Goal: Information Seeking & Learning: Learn about a topic

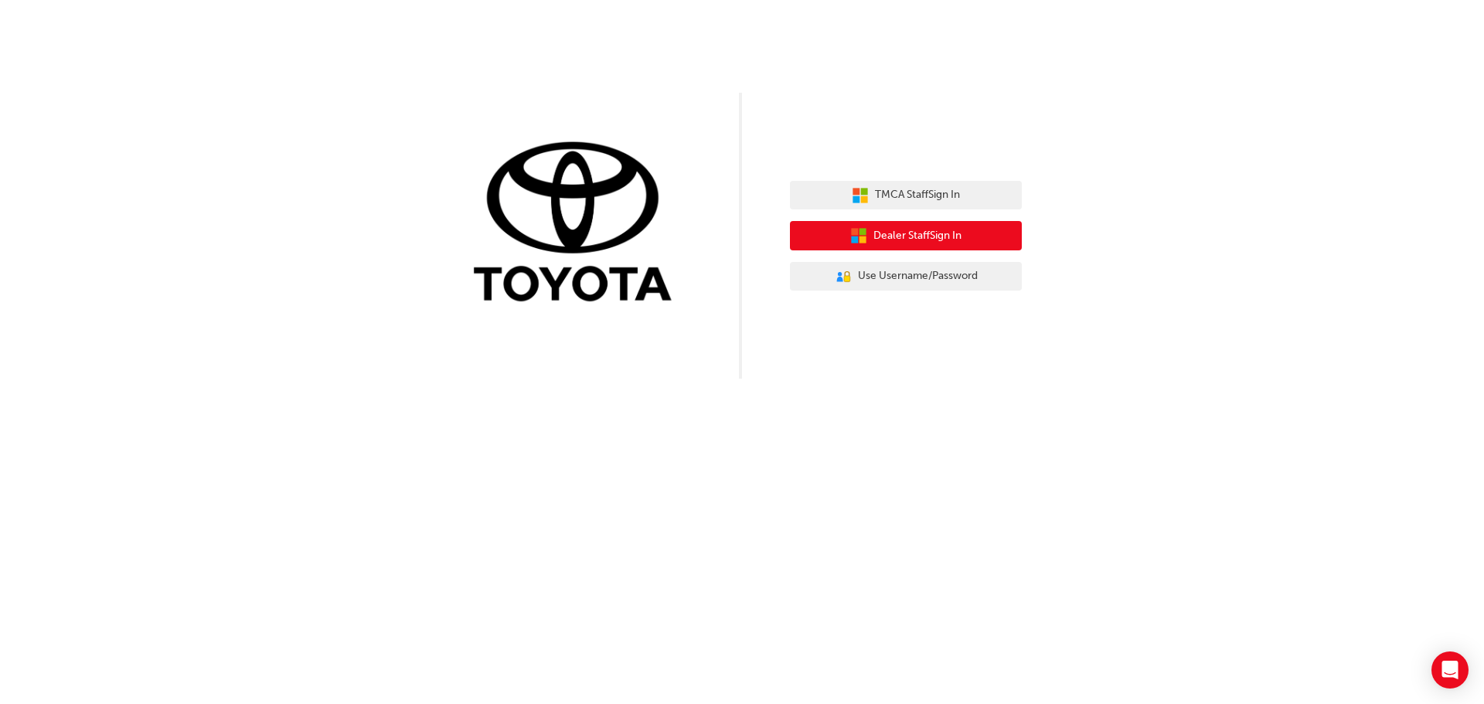
click at [930, 233] on span "Dealer Staff Sign In" at bounding box center [918, 236] width 88 height 18
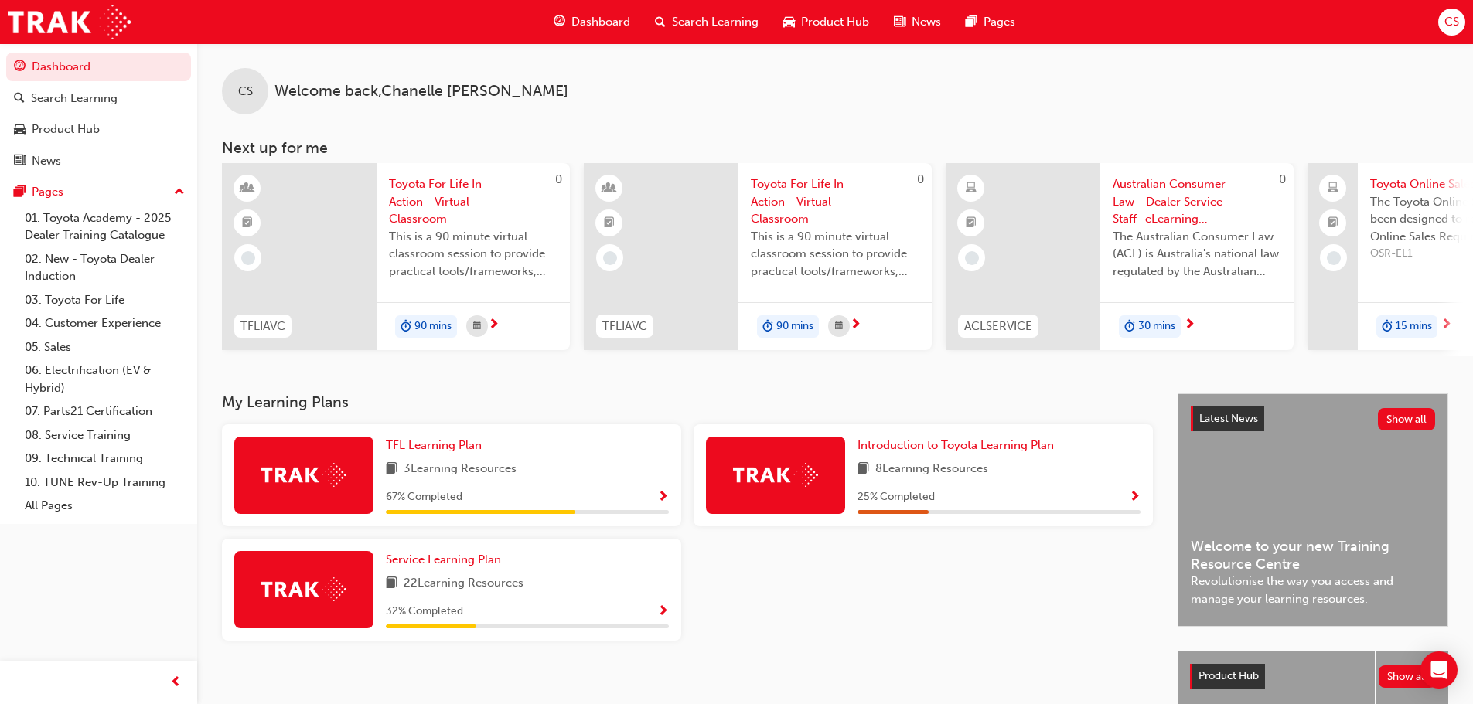
click at [319, 479] on img at bounding box center [303, 475] width 85 height 24
click at [655, 502] on div "67 % Completed" at bounding box center [527, 497] width 283 height 19
click at [664, 502] on span "Show Progress" at bounding box center [663, 498] width 12 height 14
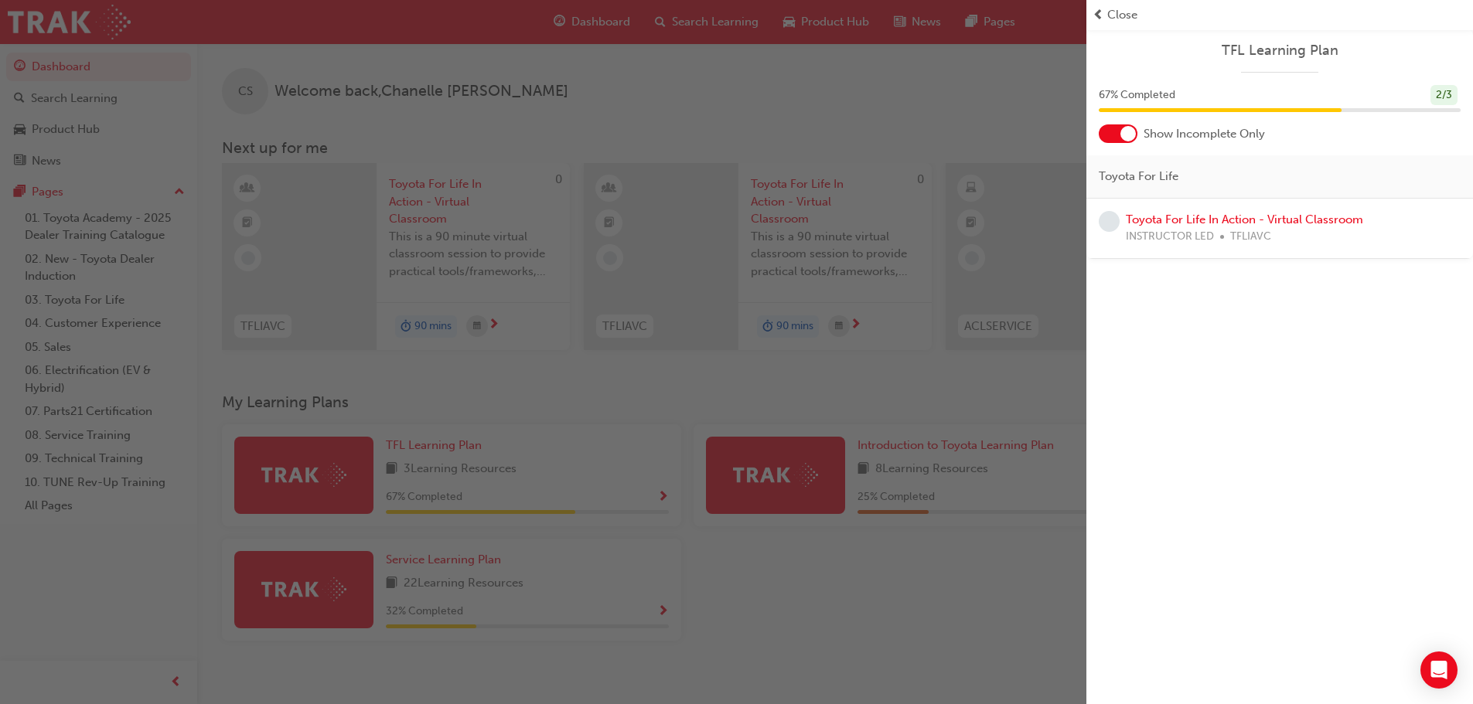
click at [1326, 233] on div "INSTRUCTOR LED TFLIAVC" at bounding box center [1244, 237] width 237 height 18
click at [1112, 223] on span "learningRecordVerb_NONE-icon" at bounding box center [1108, 221] width 21 height 21
click at [1163, 172] on span "Toyota For Life" at bounding box center [1138, 177] width 80 height 18
click at [1191, 236] on span "INSTRUCTOR LED" at bounding box center [1170, 237] width 88 height 18
click at [1207, 216] on link "Toyota For Life In Action - Virtual Classroom" at bounding box center [1244, 220] width 237 height 14
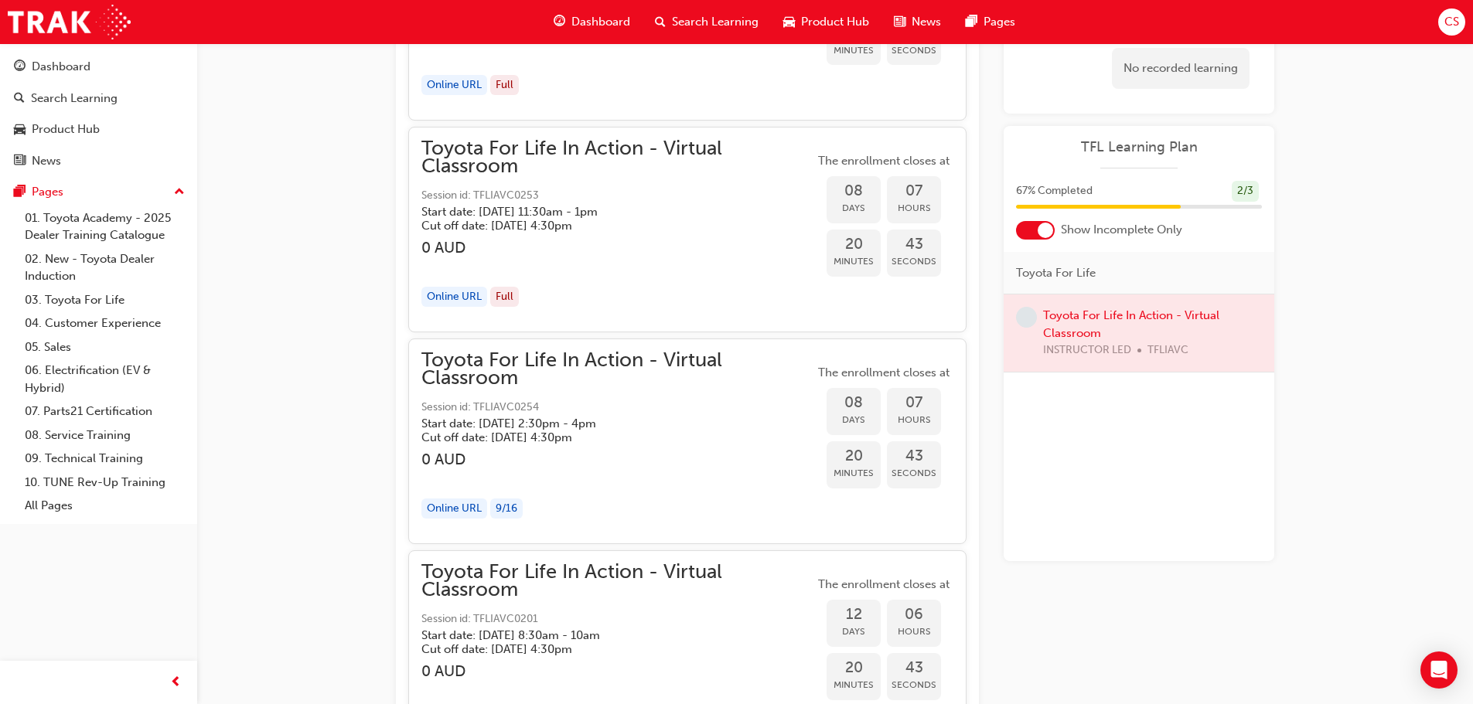
scroll to position [5360, 0]
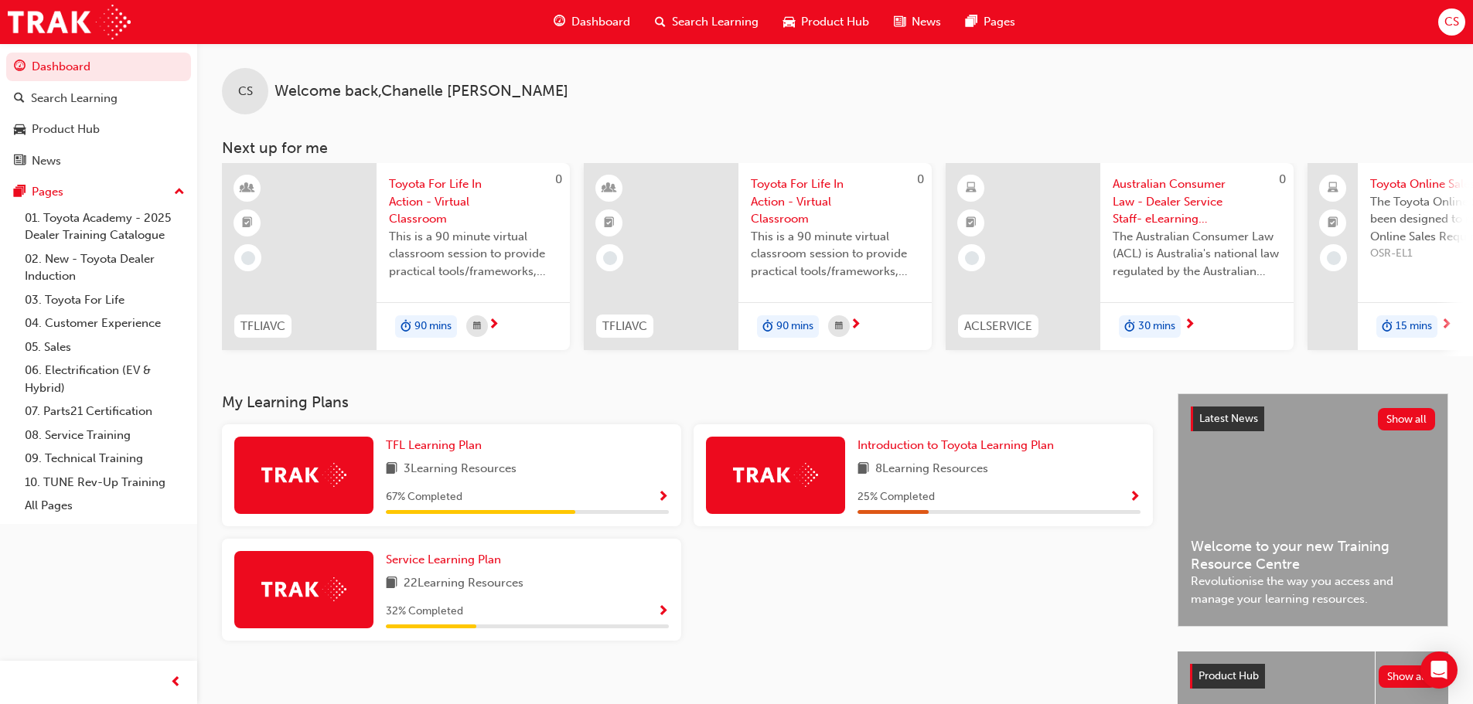
click at [666, 615] on span "Show Progress" at bounding box center [663, 612] width 12 height 14
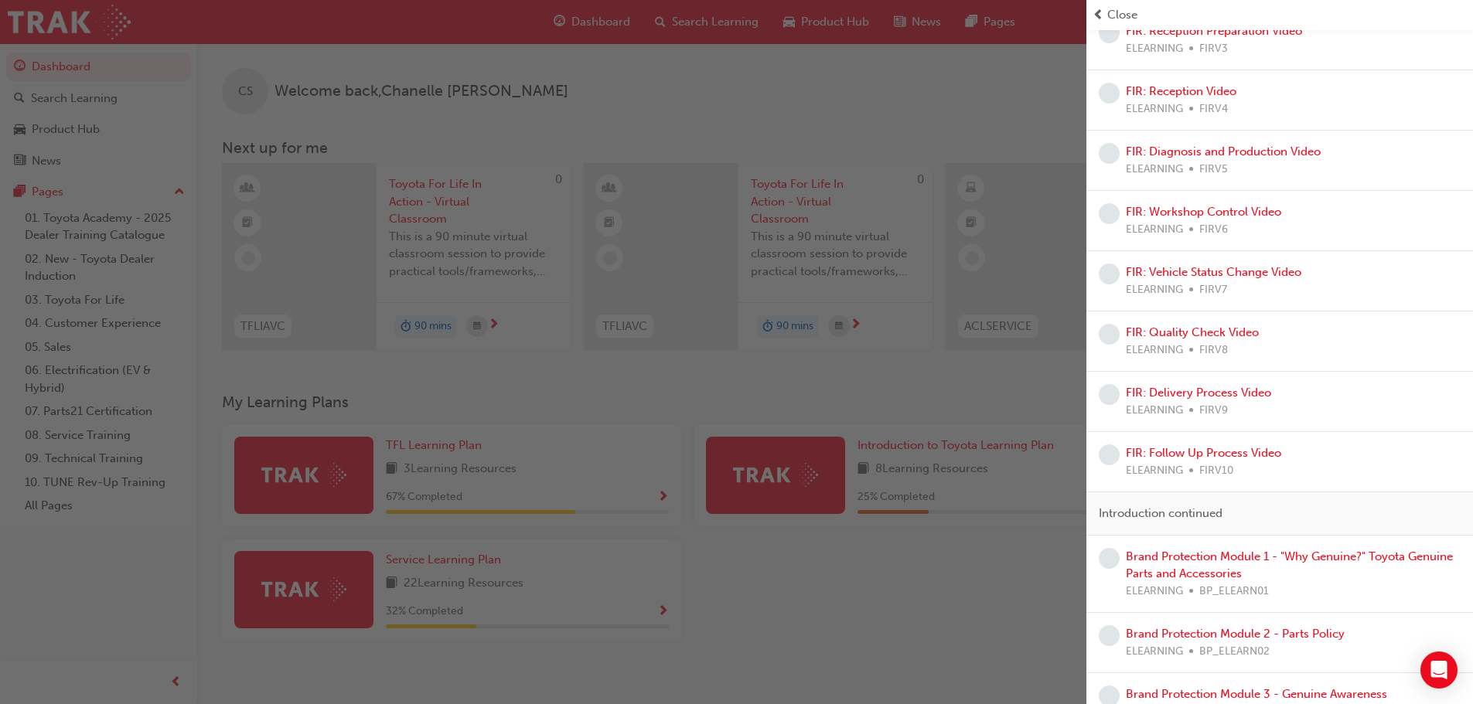
scroll to position [476, 0]
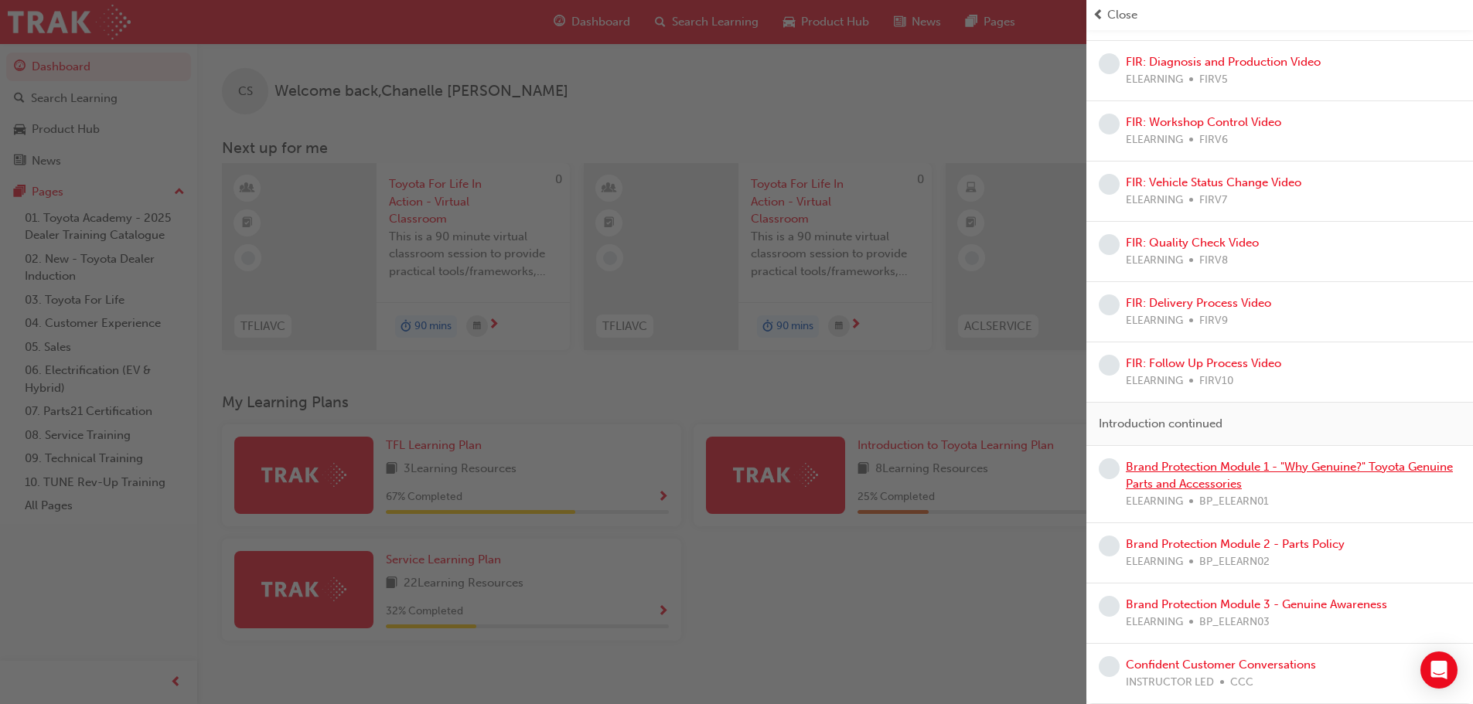
click at [1259, 468] on link "Brand Protection Module 1 - "Why Genuine?" Toyota Genuine Parts and Accessories" at bounding box center [1289, 476] width 327 height 32
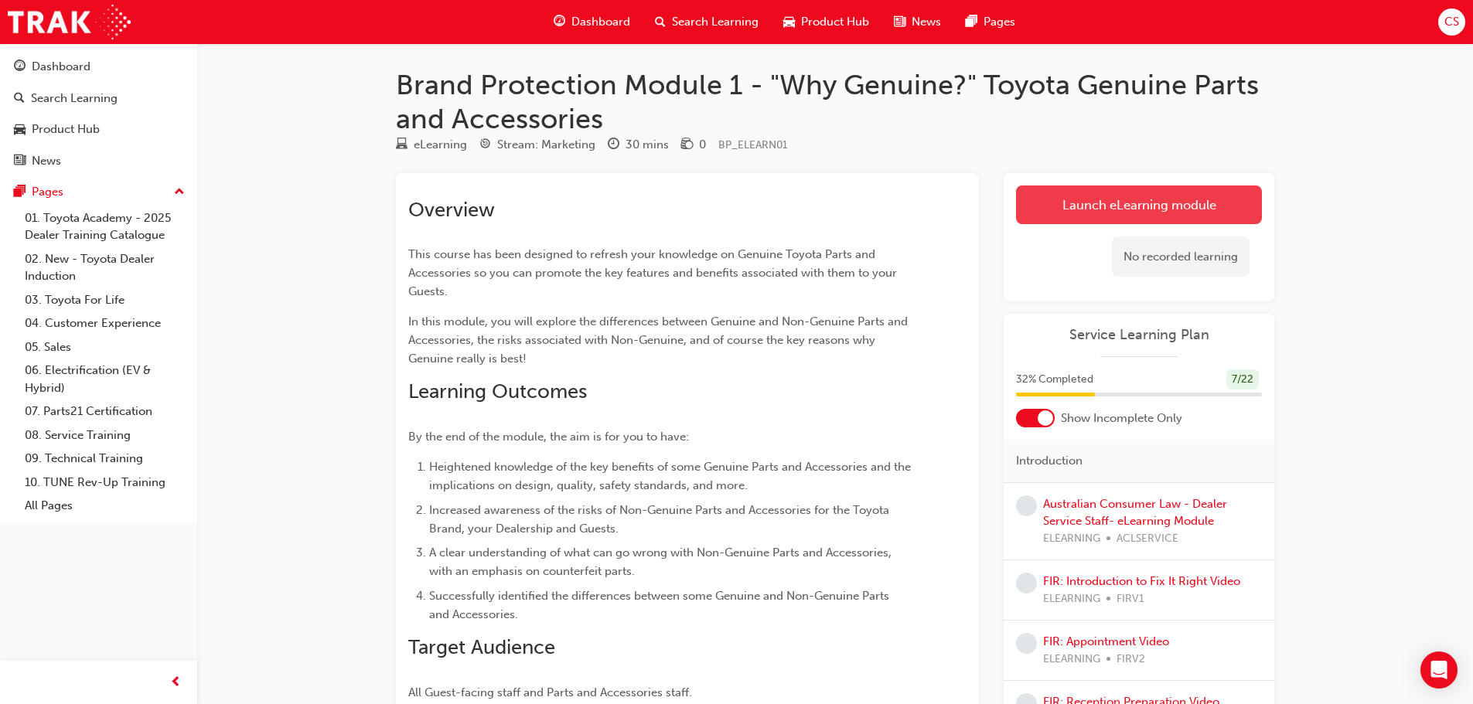
click at [1091, 217] on link "Launch eLearning module" at bounding box center [1139, 205] width 246 height 39
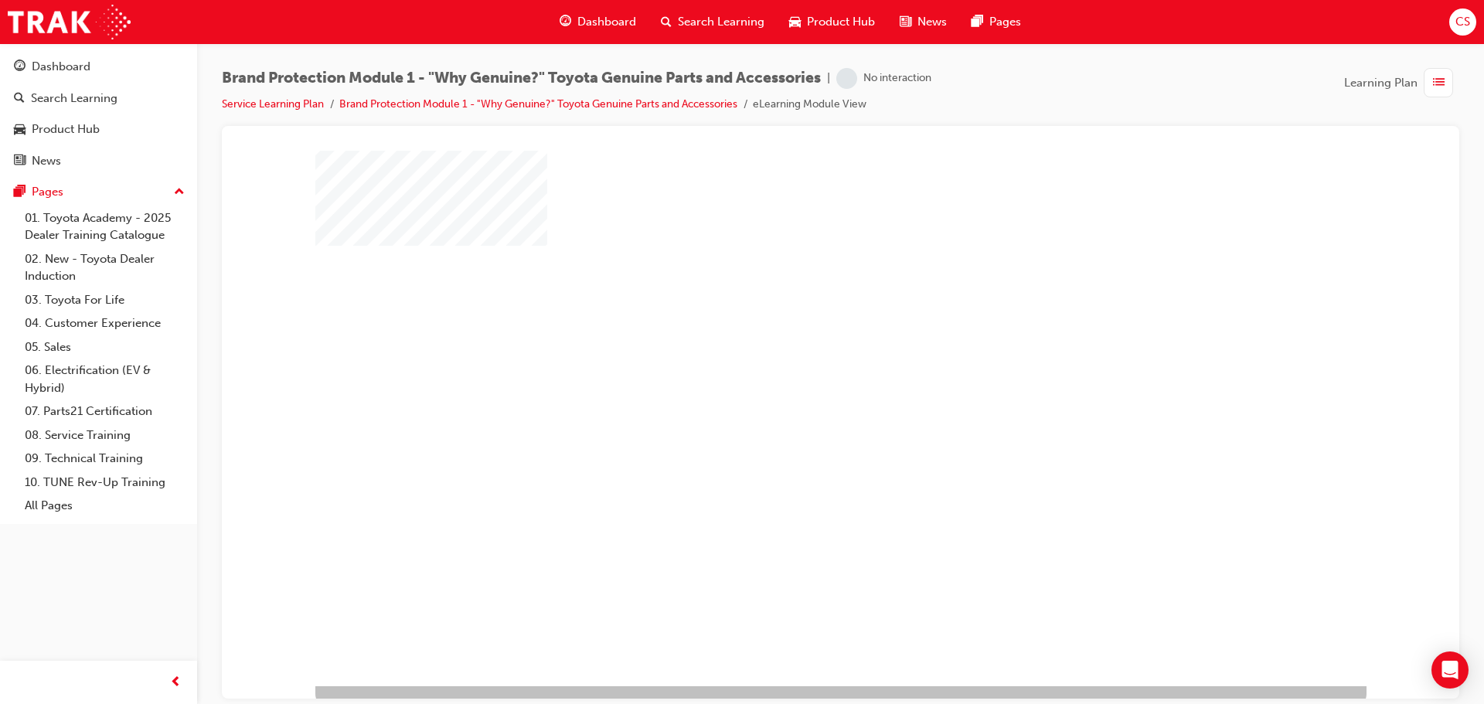
scroll to position [32, 0]
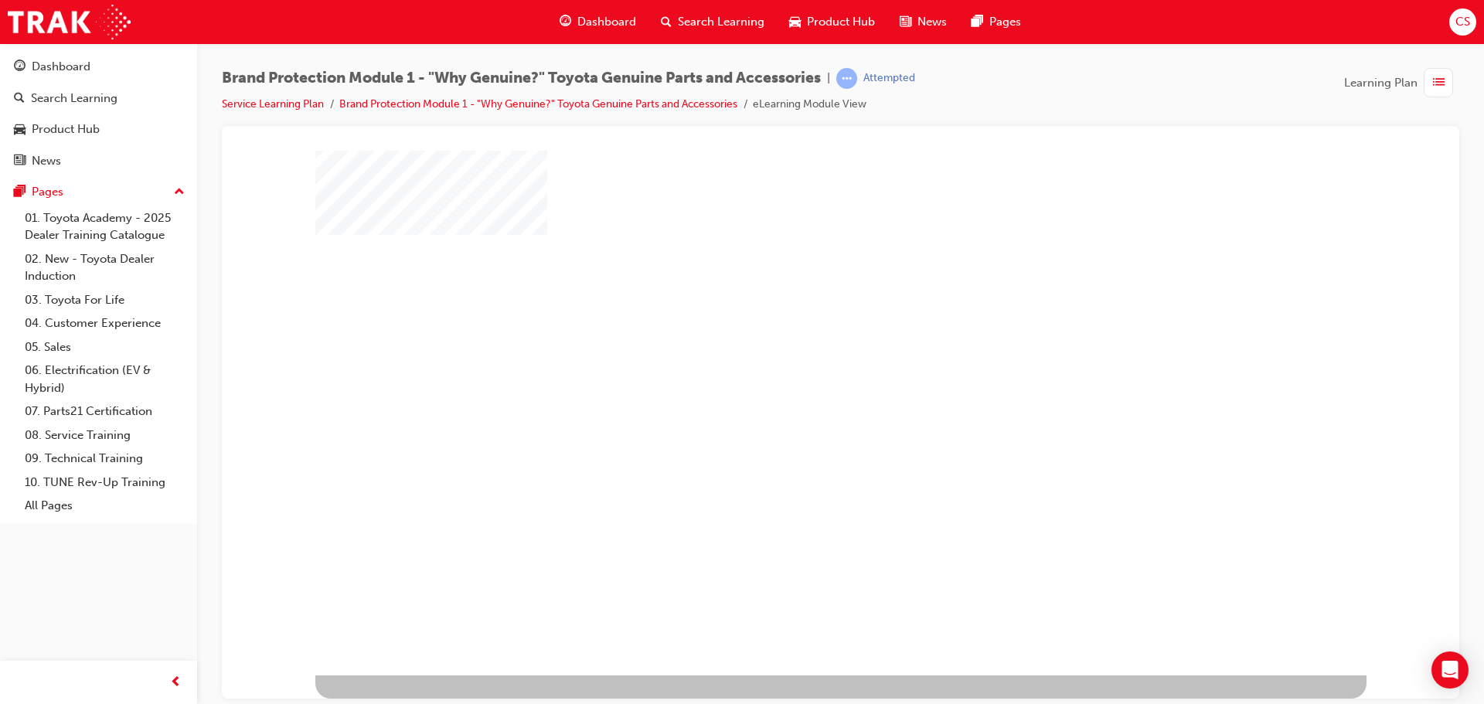
click at [796, 348] on div "play" at bounding box center [796, 348] width 0 height 0
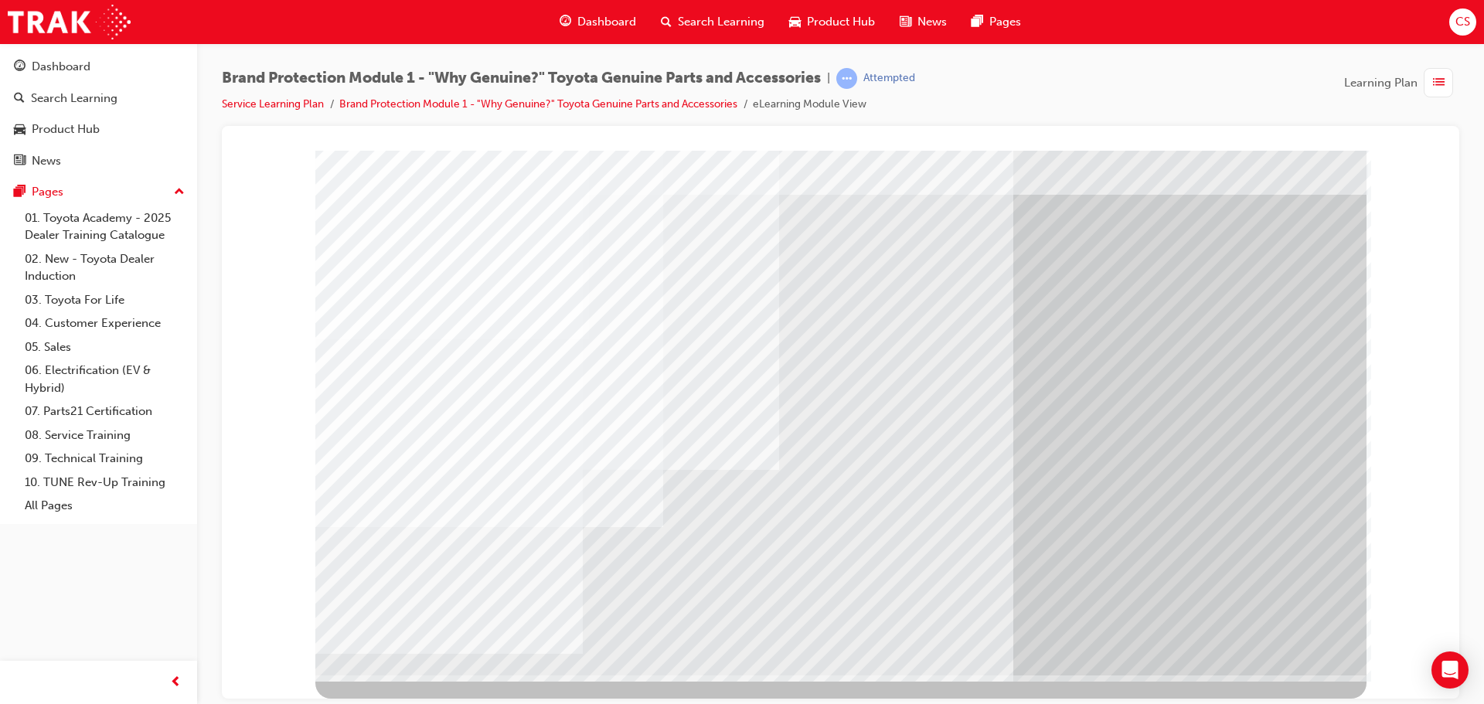
drag, startPoint x: 955, startPoint y: 499, endPoint x: 984, endPoint y: 496, distance: 28.9
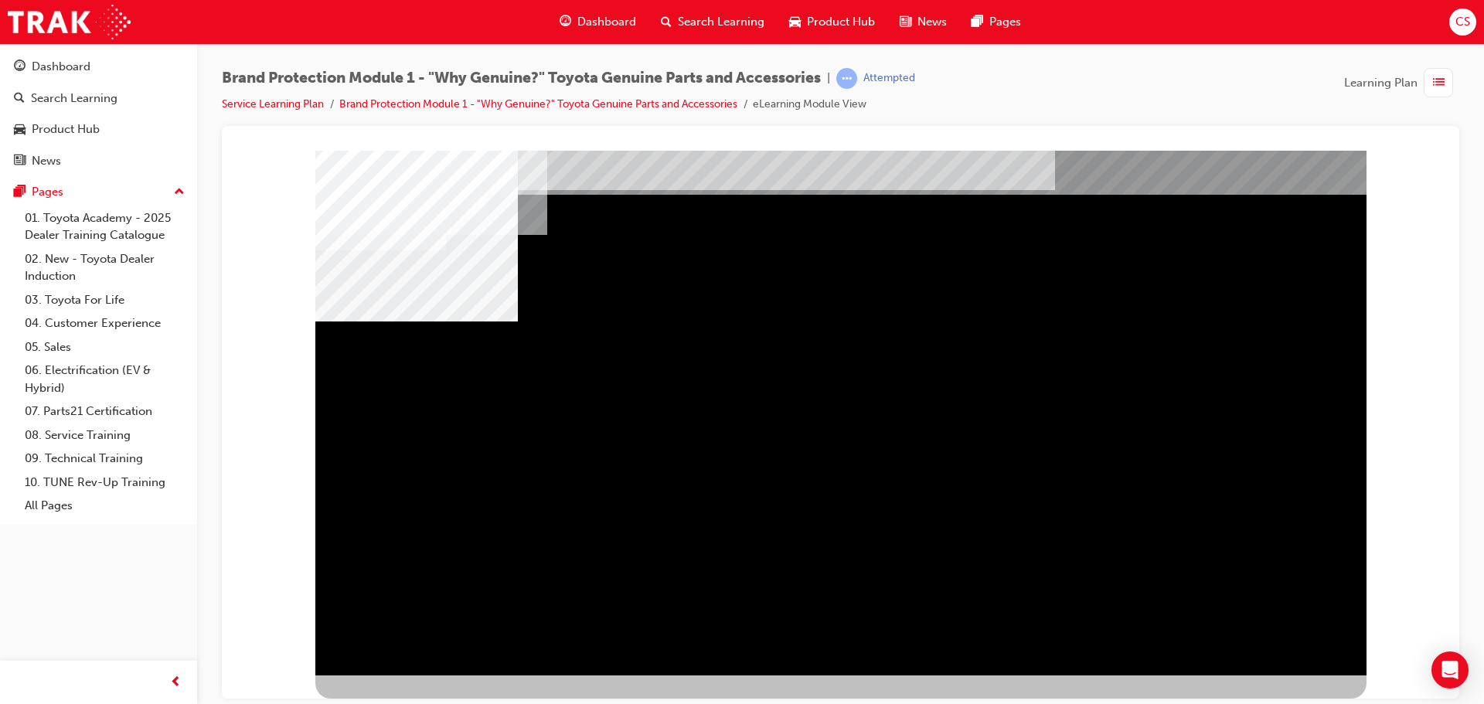
drag, startPoint x: 744, startPoint y: 428, endPoint x: 849, endPoint y: 417, distance: 104.9
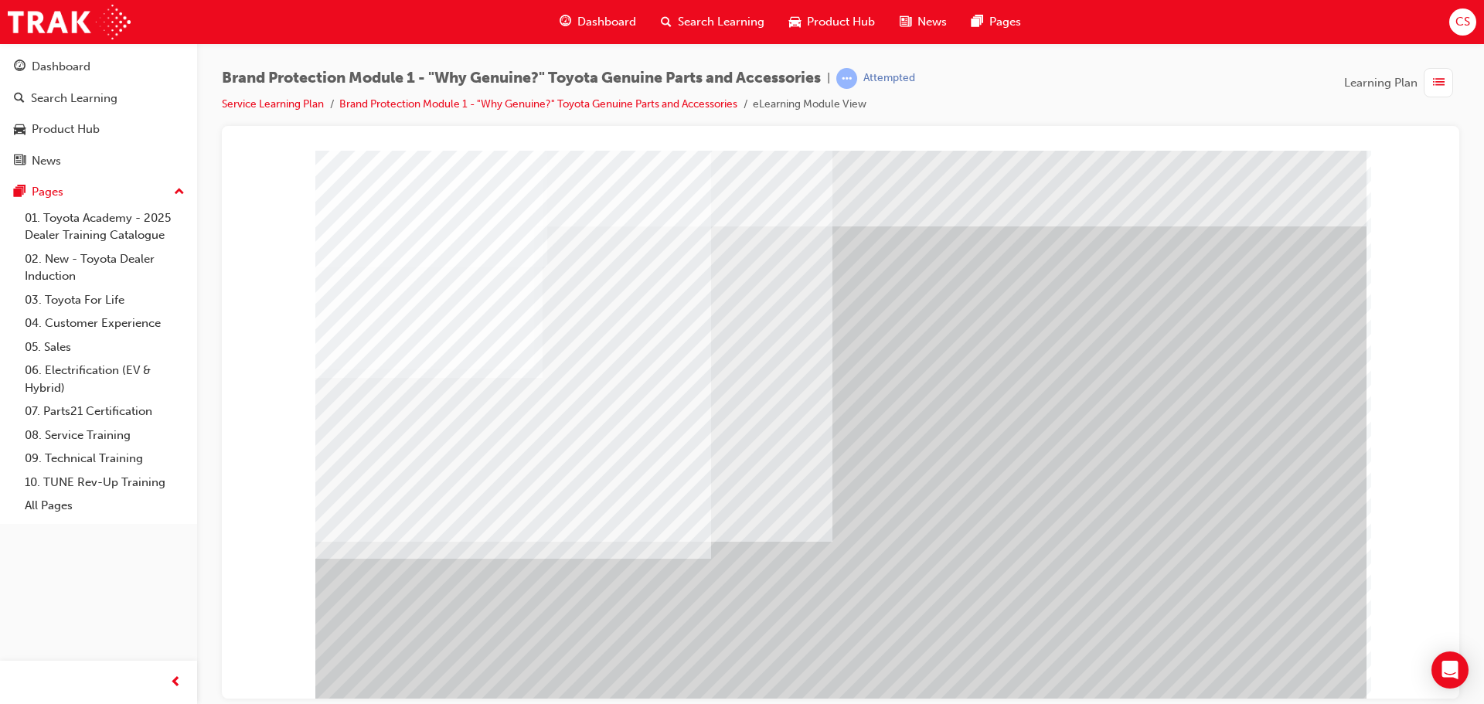
drag, startPoint x: 893, startPoint y: 635, endPoint x: 906, endPoint y: 635, distance: 13.1
drag, startPoint x: 977, startPoint y: 635, endPoint x: 1023, endPoint y: 634, distance: 45.6
drag, startPoint x: 1060, startPoint y: 632, endPoint x: 1150, endPoint y: 632, distance: 89.7
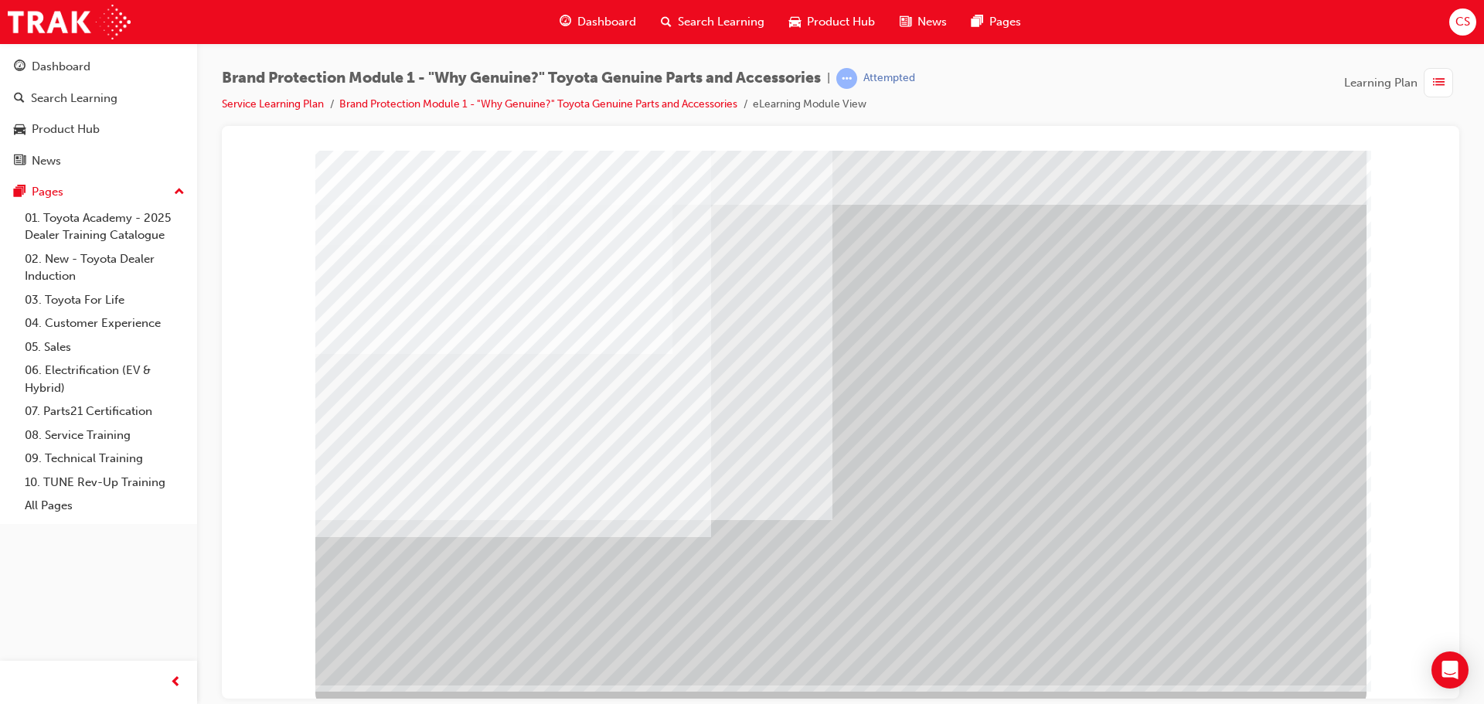
scroll to position [32, 0]
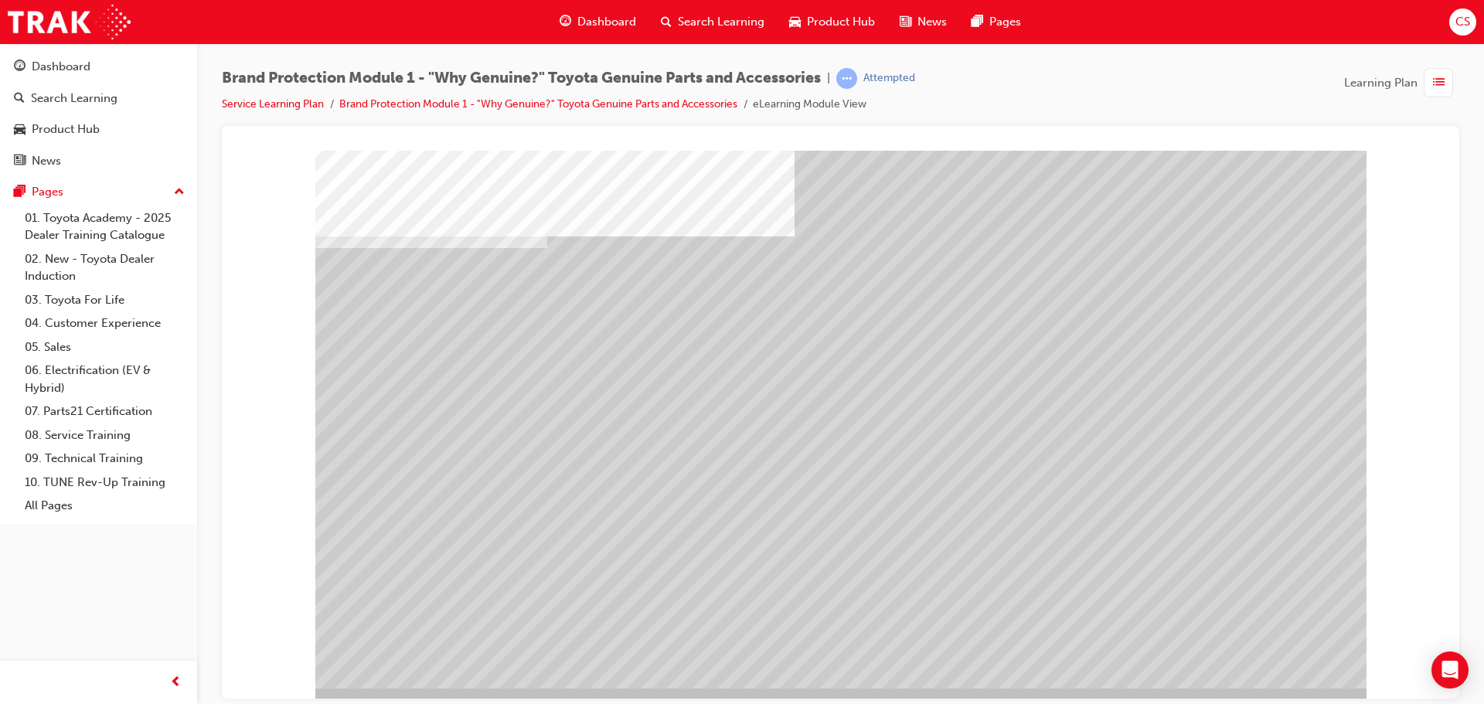
scroll to position [0, 0]
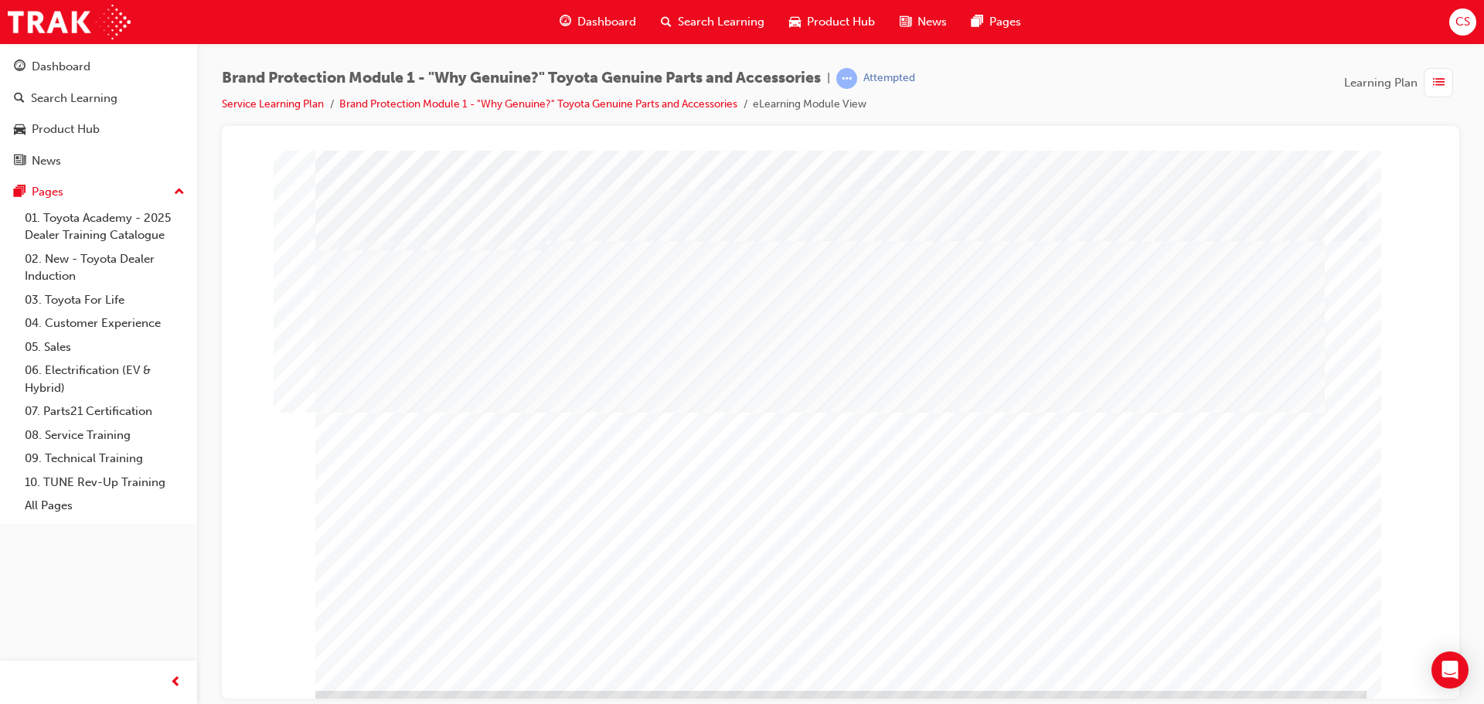
scroll to position [32, 0]
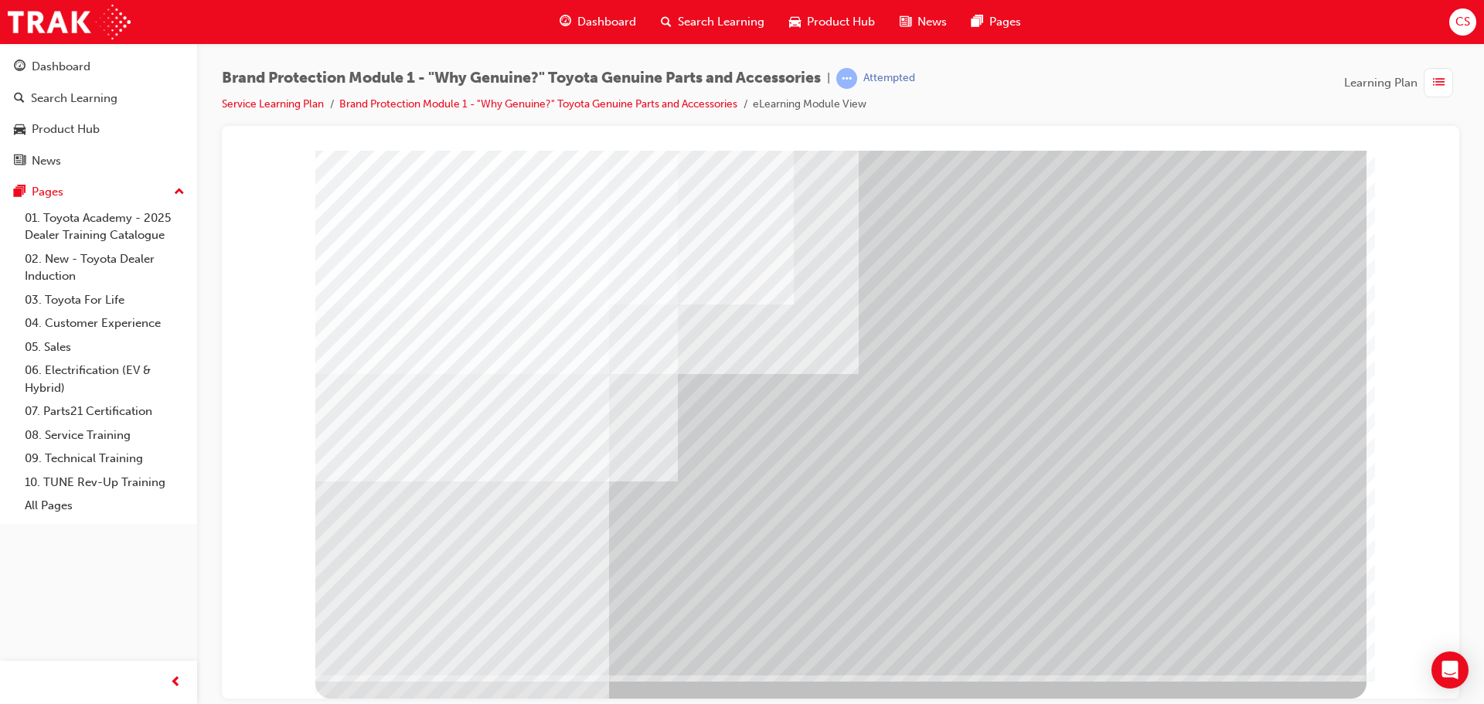
scroll to position [0, 0]
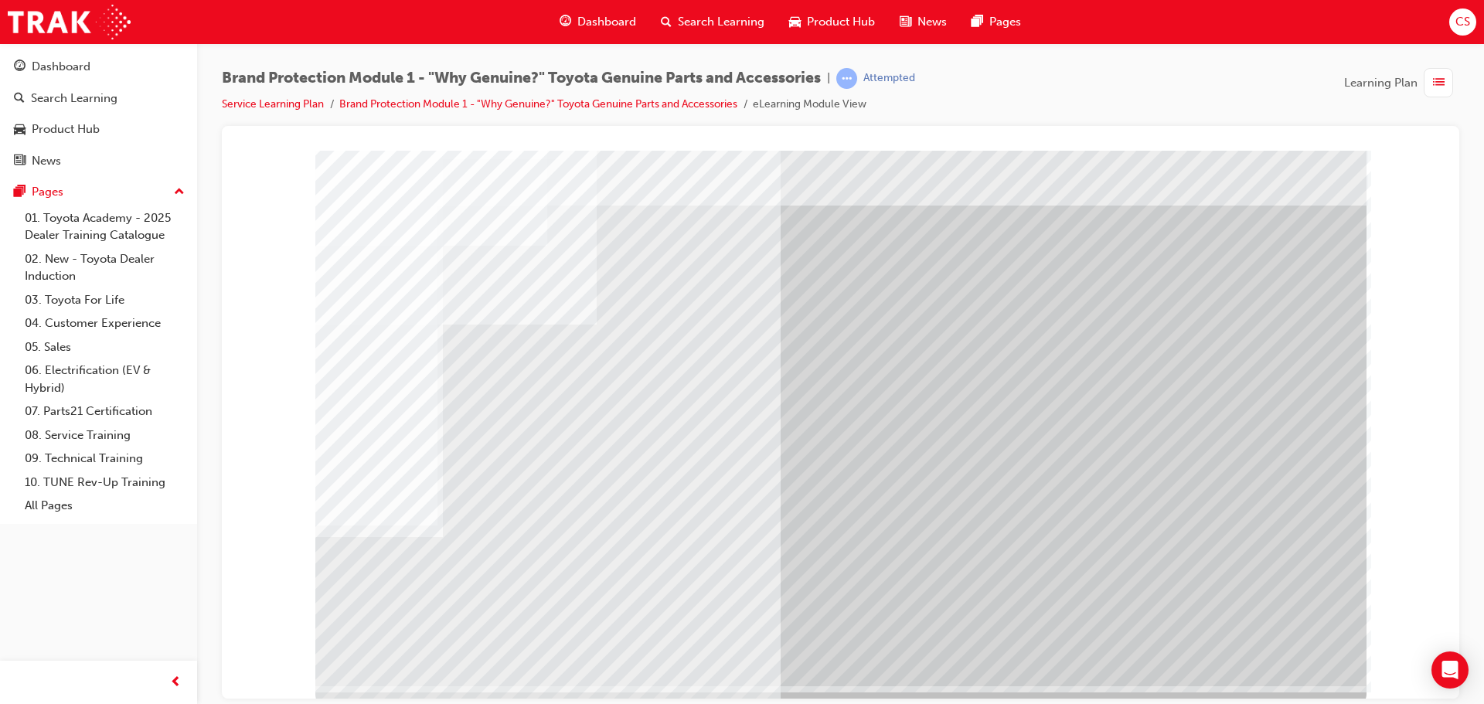
scroll to position [32, 0]
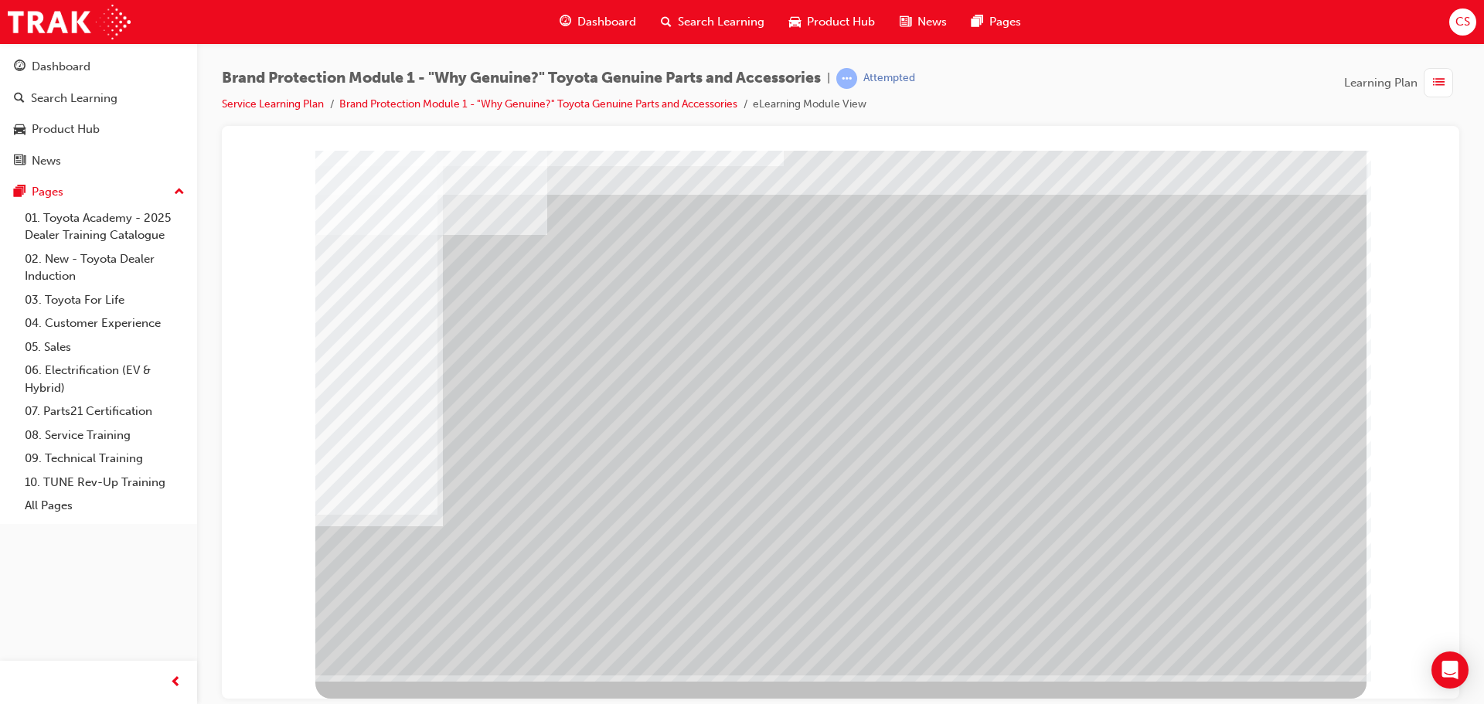
scroll to position [0, 0]
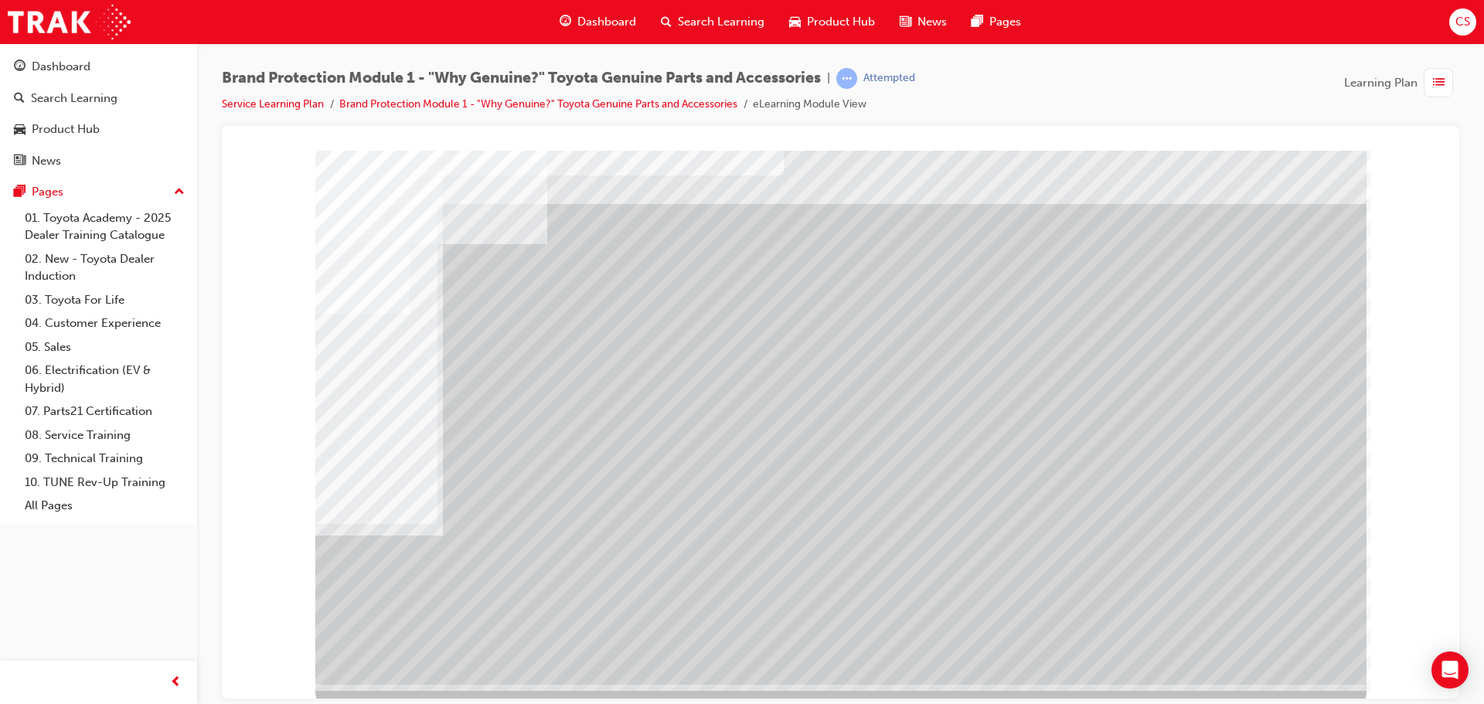
scroll to position [32, 0]
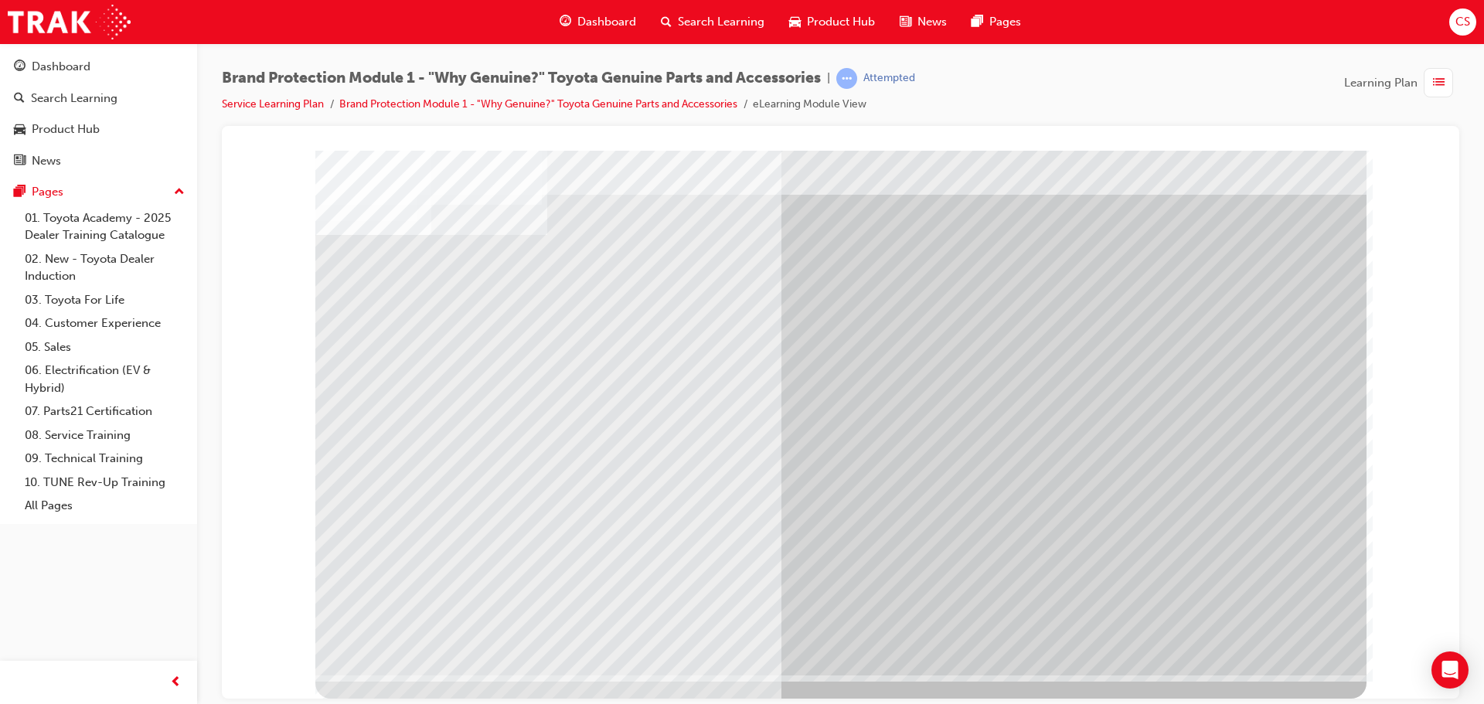
scroll to position [0, 0]
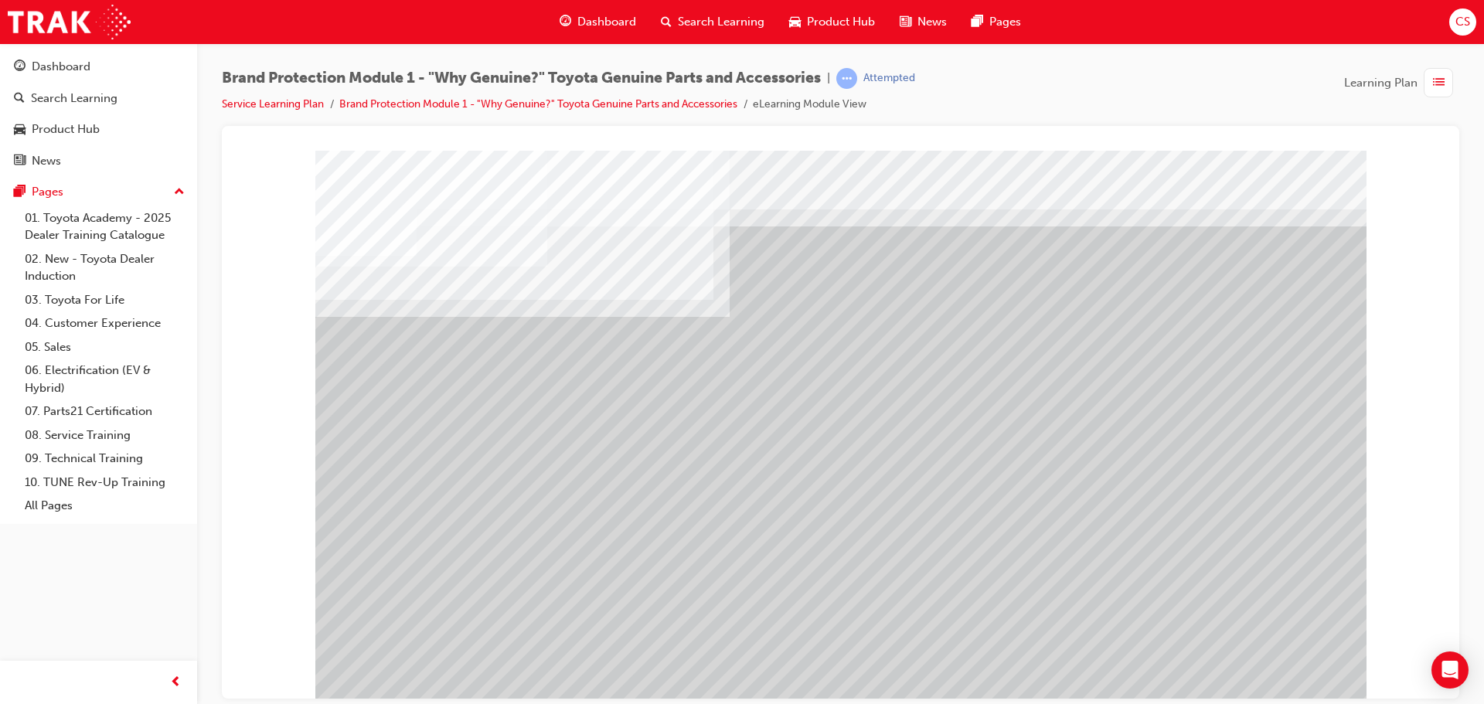
scroll to position [32, 0]
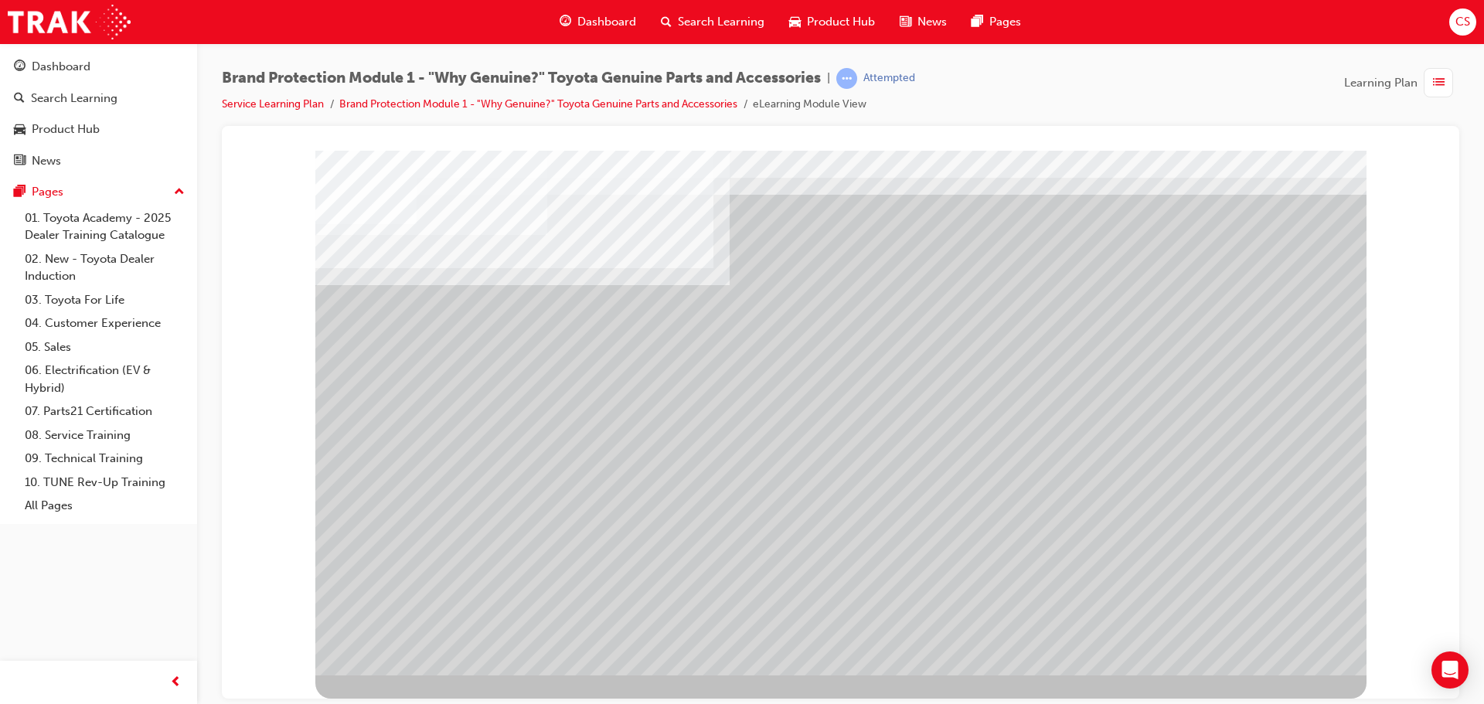
drag, startPoint x: 979, startPoint y: 327, endPoint x: 992, endPoint y: 328, distance: 13.2
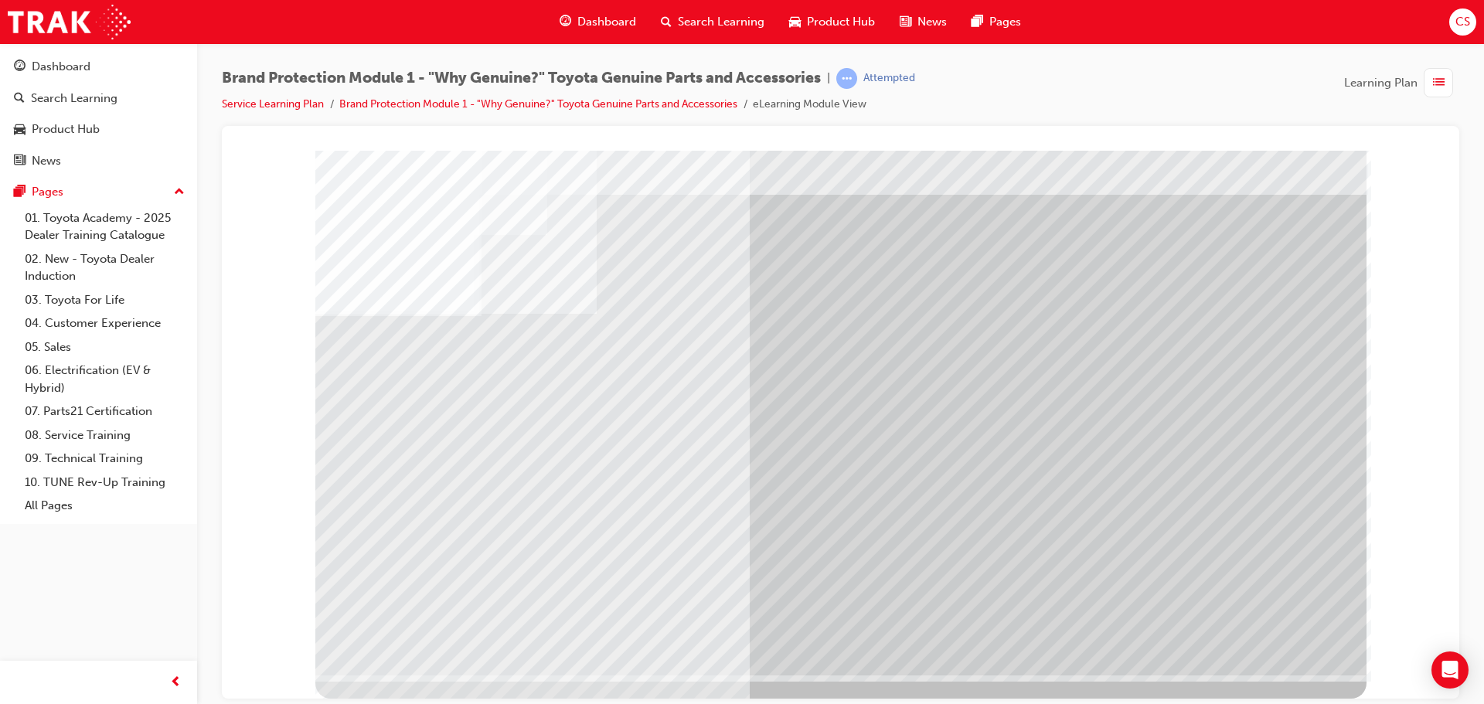
scroll to position [0, 0]
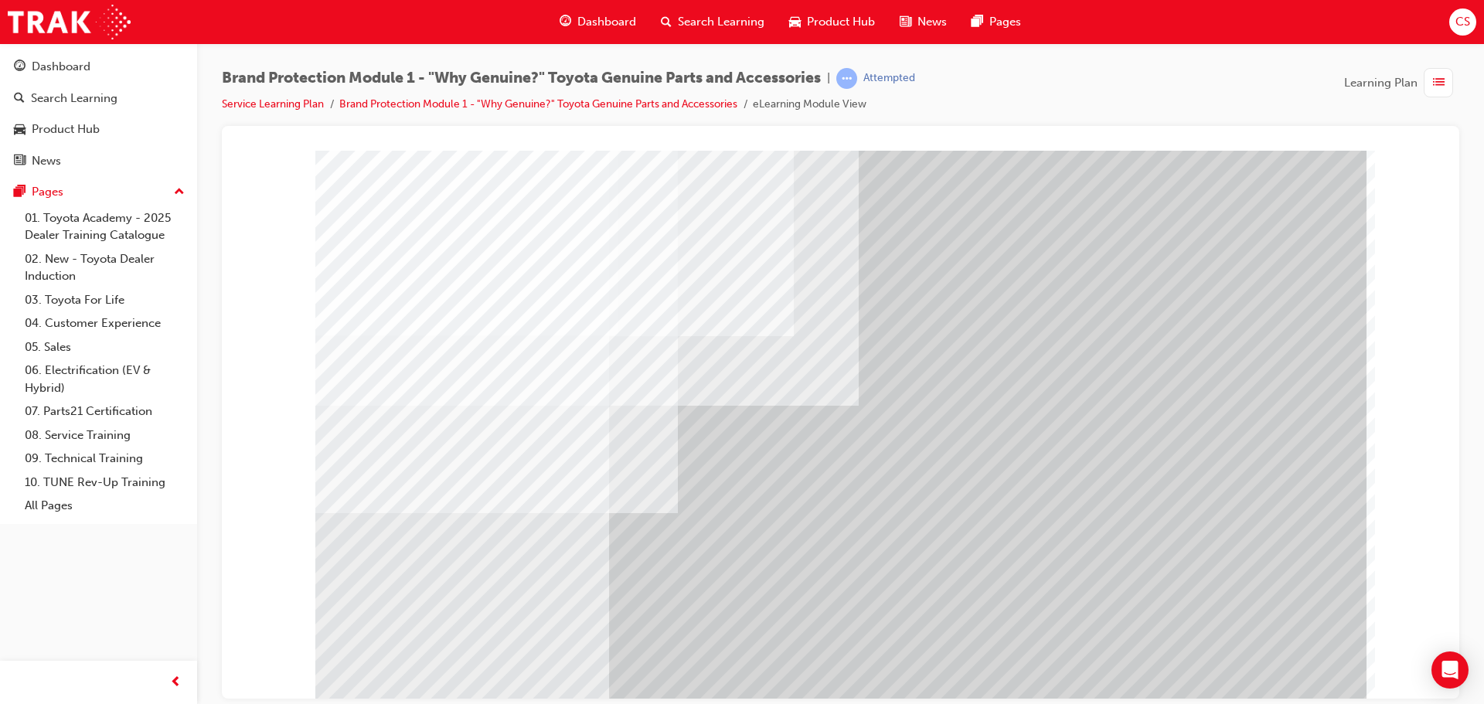
scroll to position [32, 0]
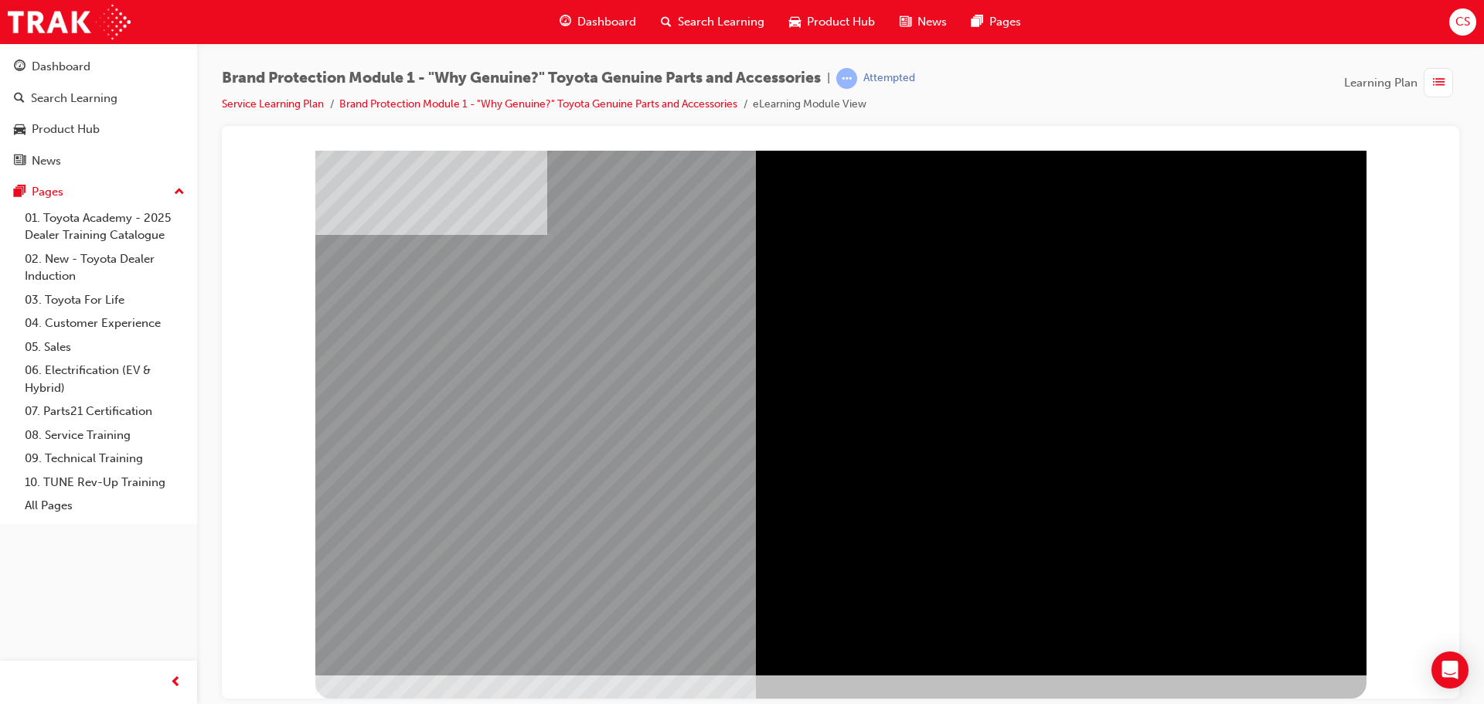
scroll to position [0, 0]
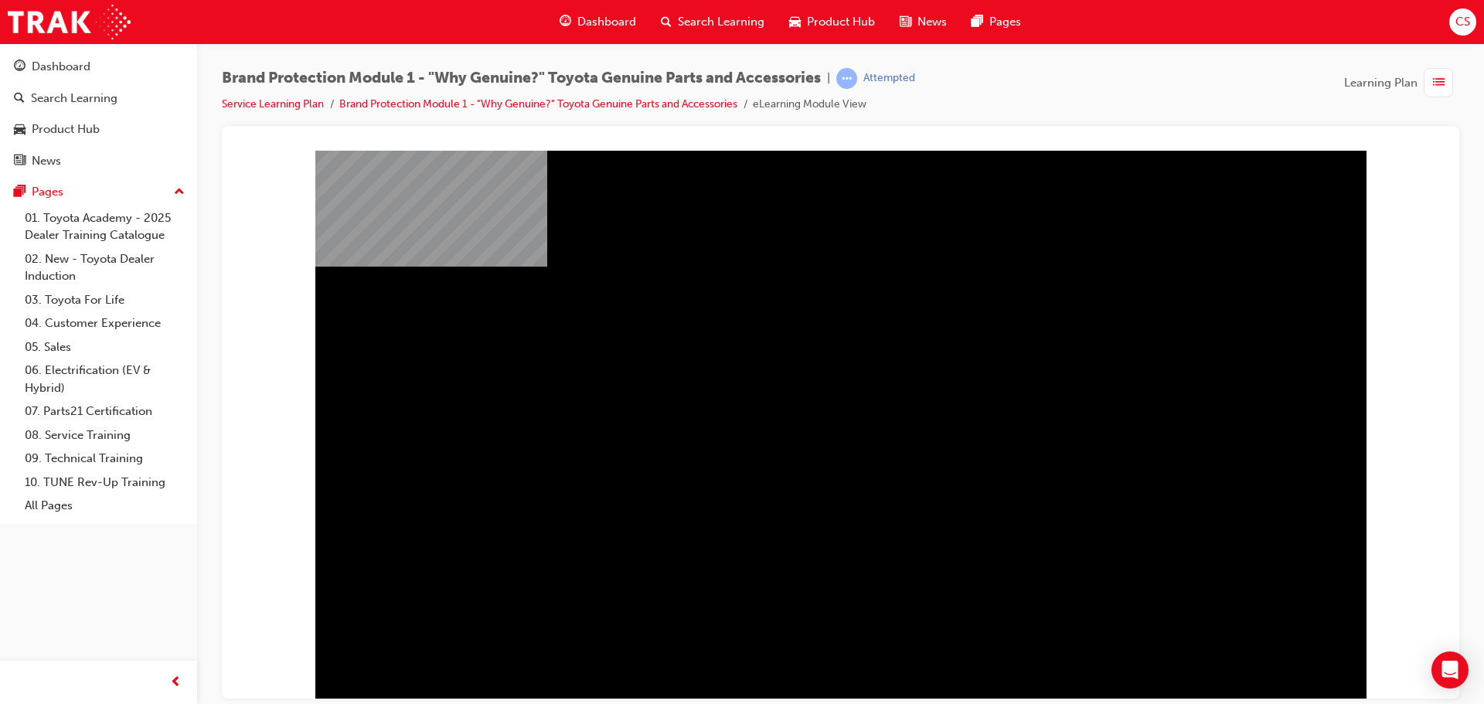
click at [1239, 95] on div "Brand Protection Module 1 - "Why Genuine?" Toyota Genuine Parts and Accessories…" at bounding box center [841, 97] width 1238 height 58
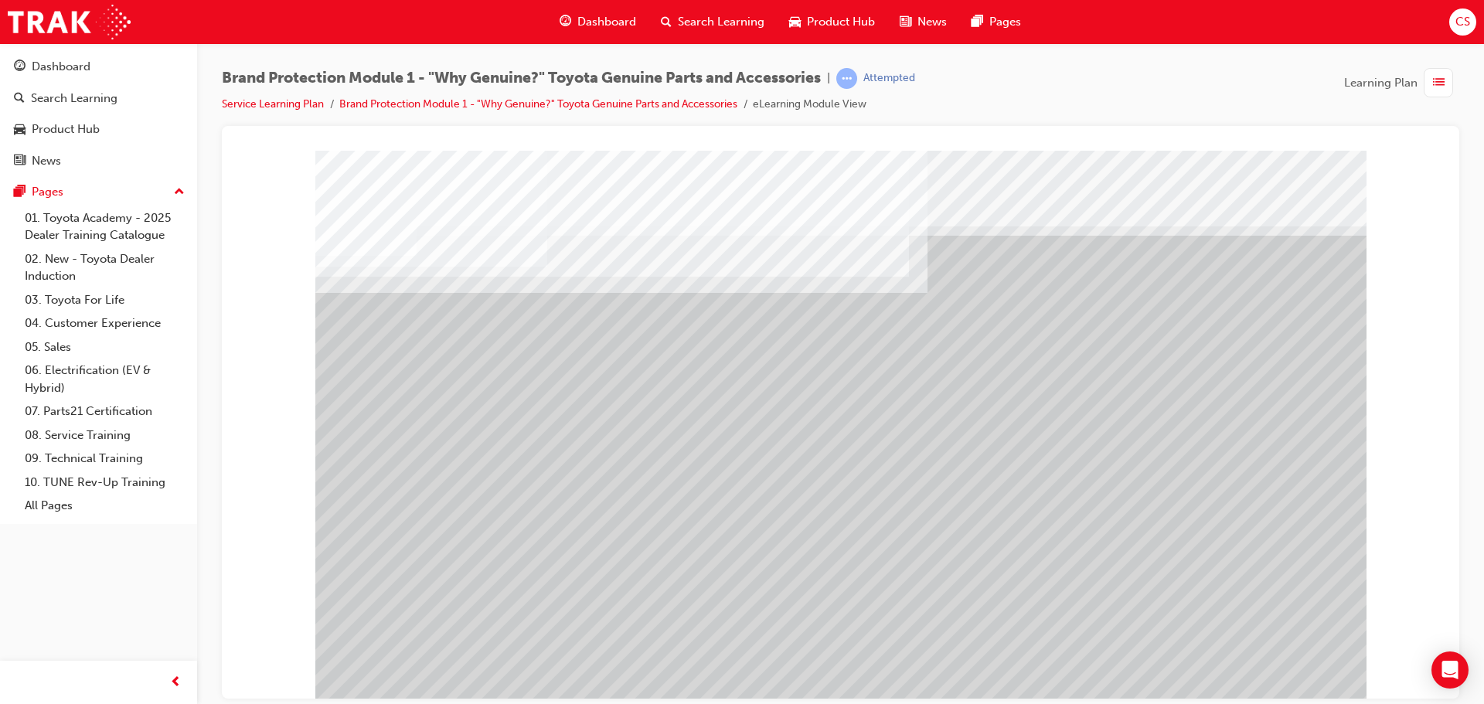
drag, startPoint x: 448, startPoint y: 398, endPoint x: 598, endPoint y: 404, distance: 150.8
drag, startPoint x: 620, startPoint y: 397, endPoint x: 642, endPoint y: 396, distance: 21.7
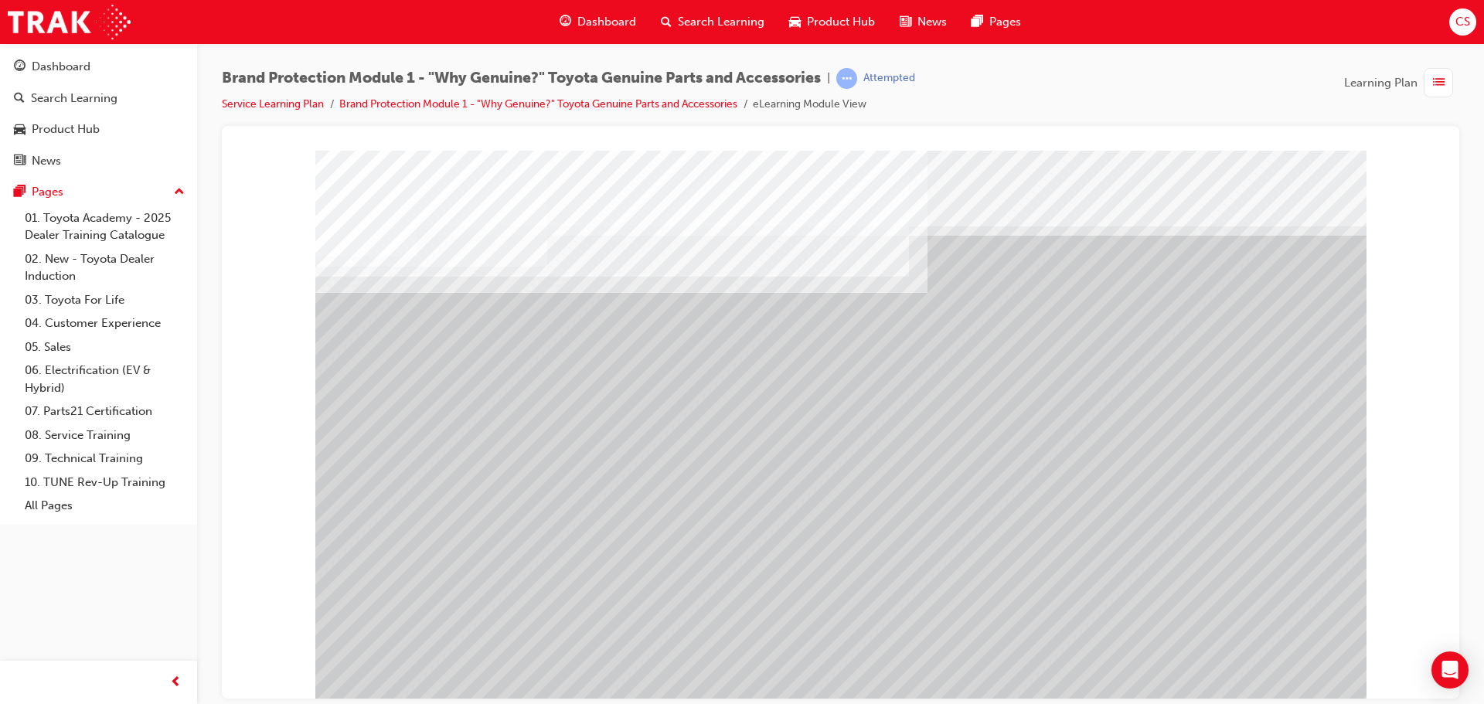
drag, startPoint x: 860, startPoint y: 408, endPoint x: 913, endPoint y: 401, distance: 53.0
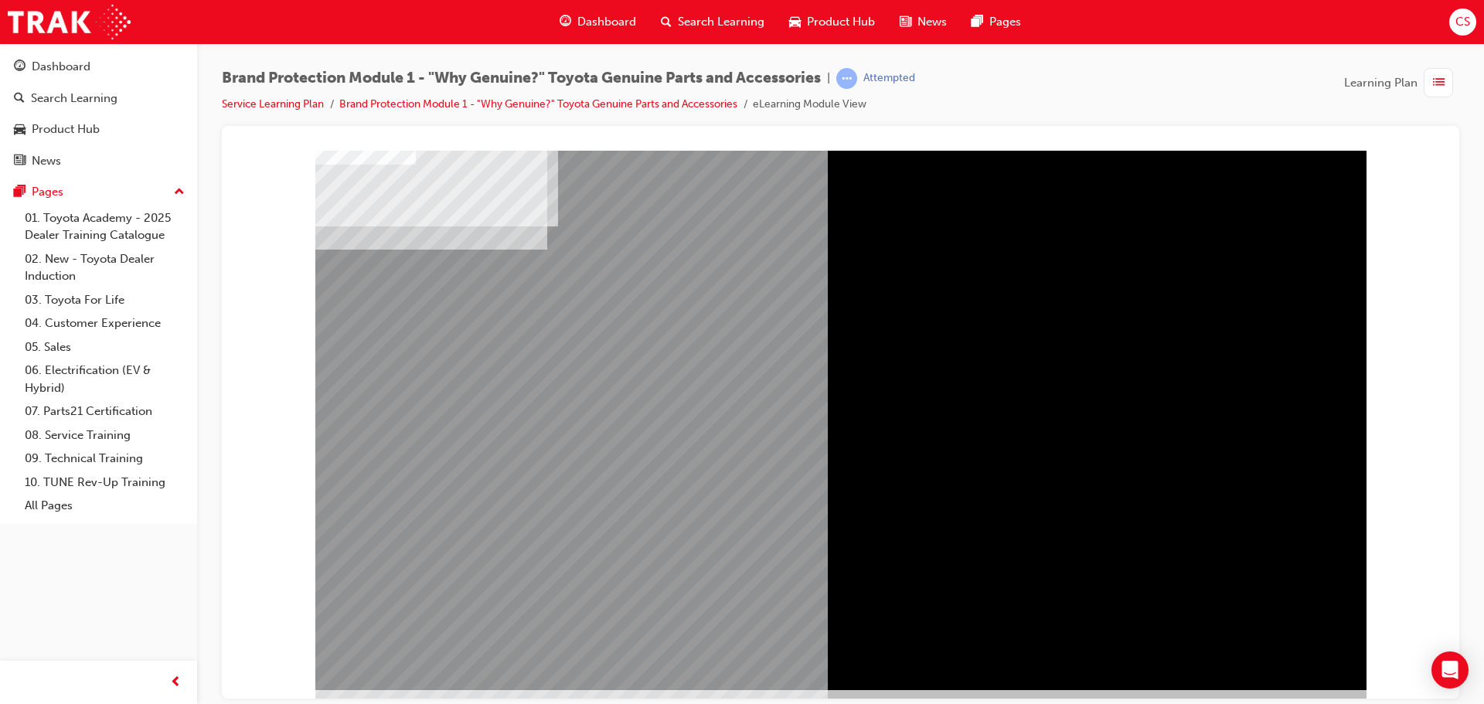
scroll to position [32, 0]
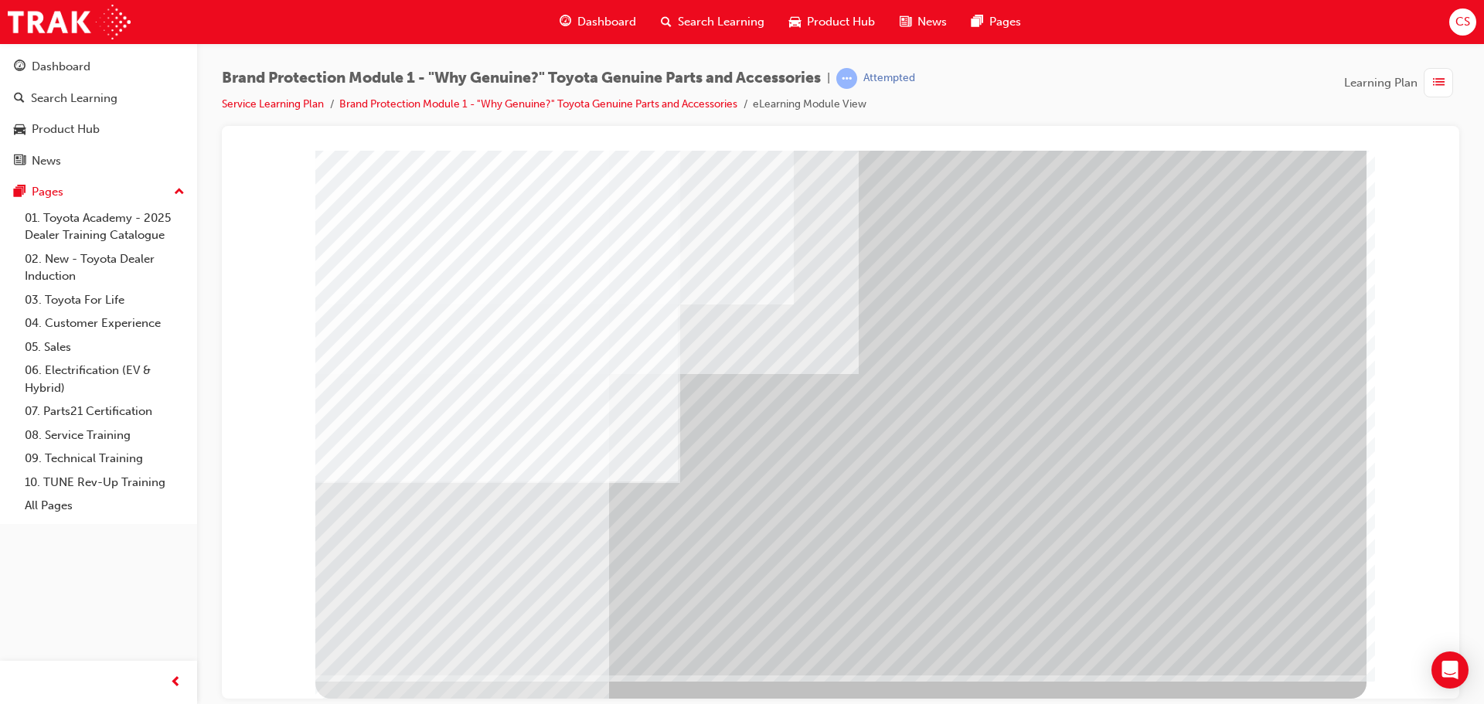
scroll to position [0, 0]
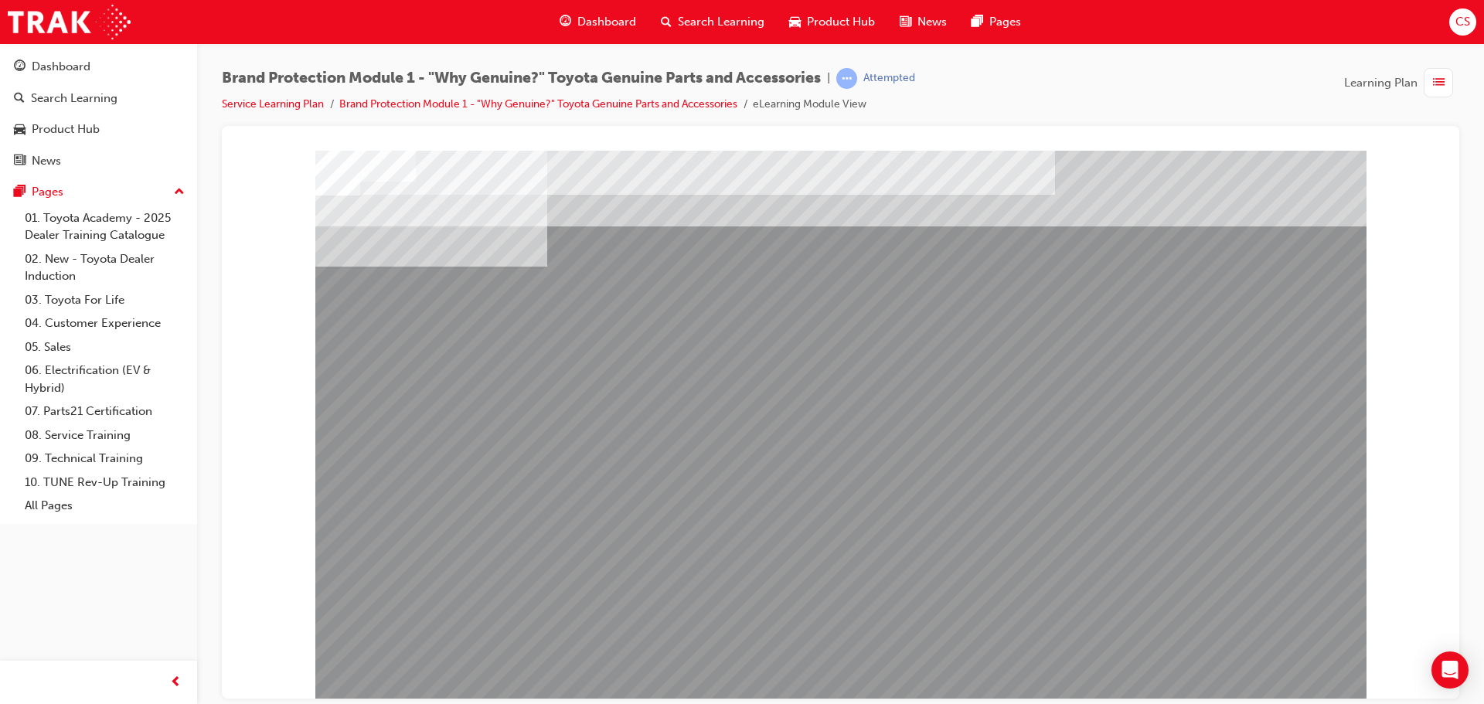
drag, startPoint x: 589, startPoint y: 493, endPoint x: 782, endPoint y: 624, distance: 233.3
drag, startPoint x: 708, startPoint y: 571, endPoint x: 835, endPoint y: 564, distance: 127.0
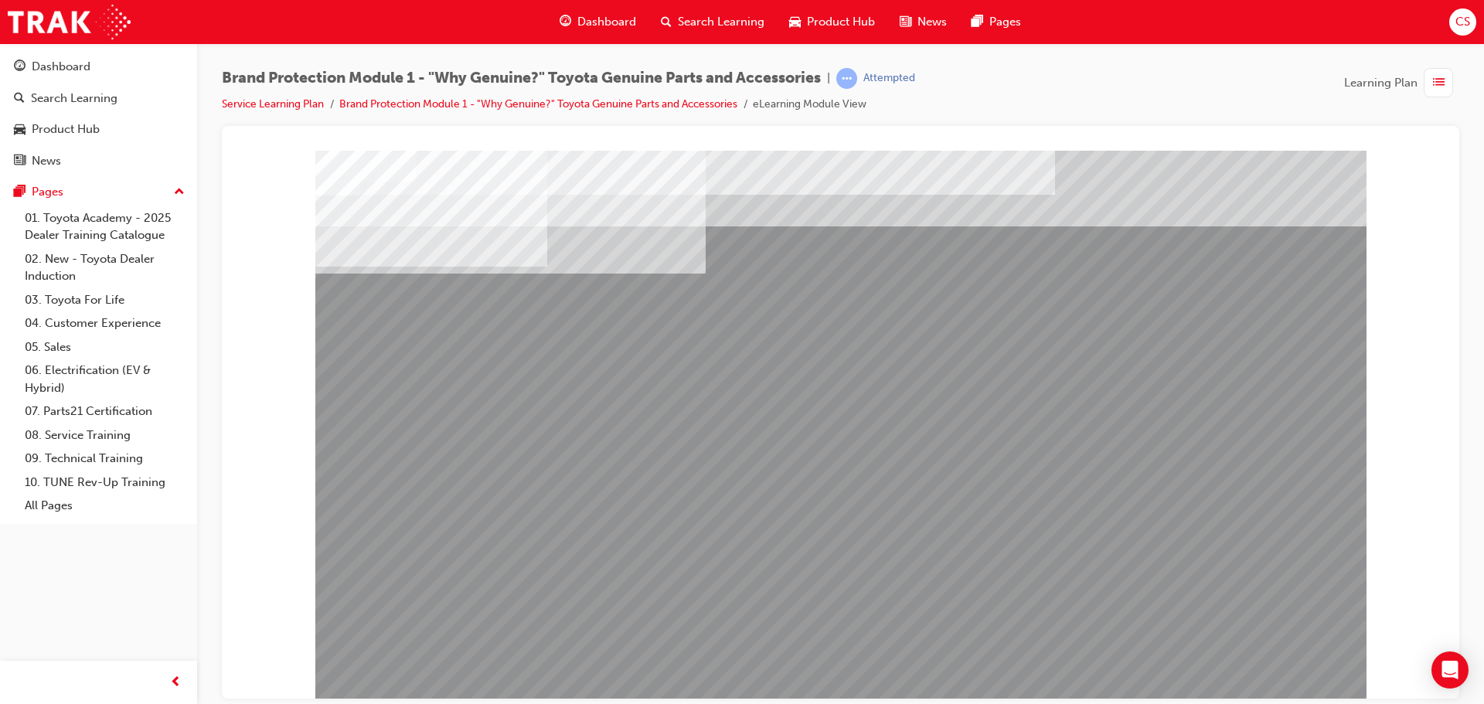
drag, startPoint x: 1046, startPoint y: 434, endPoint x: 1060, endPoint y: 506, distance: 73.2
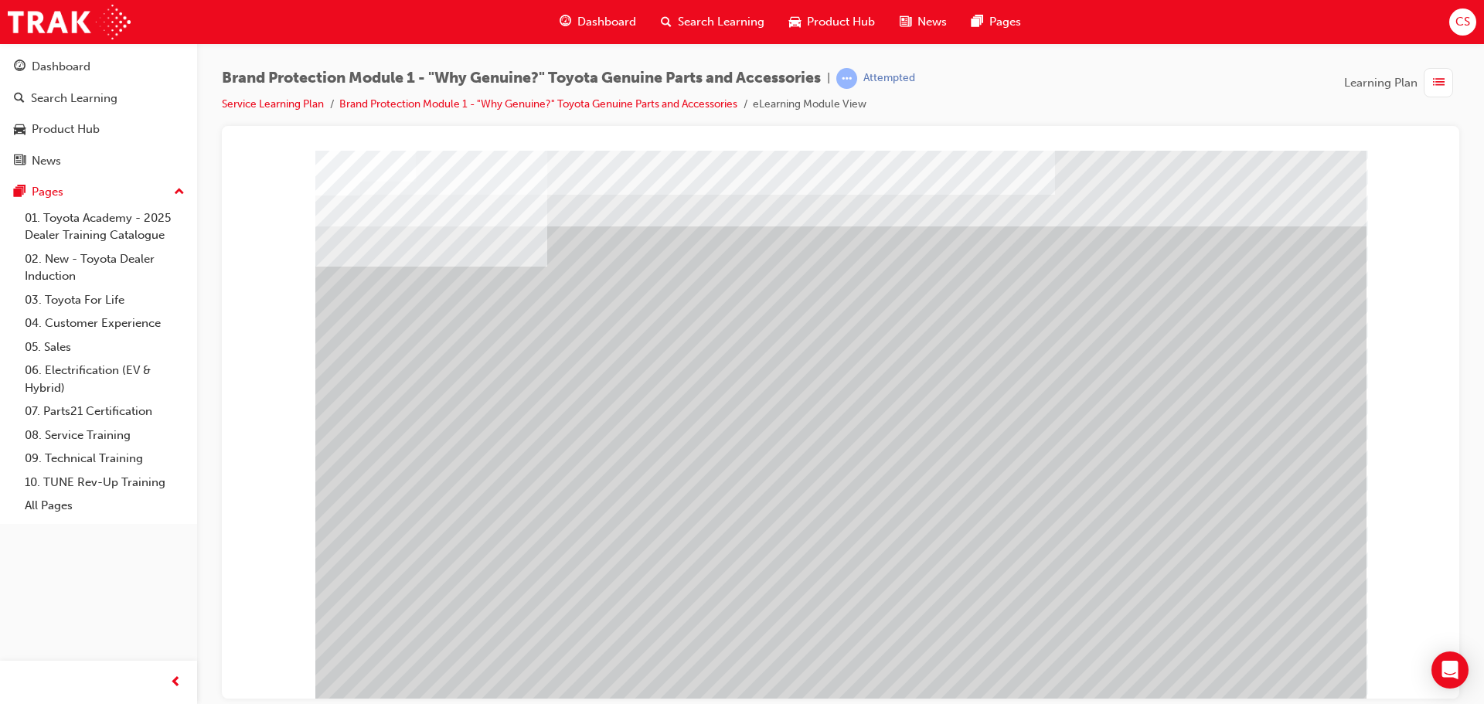
drag, startPoint x: 405, startPoint y: 577, endPoint x: 581, endPoint y: 325, distance: 306.9
drag, startPoint x: 722, startPoint y: 366, endPoint x: 743, endPoint y: 490, distance: 125.4
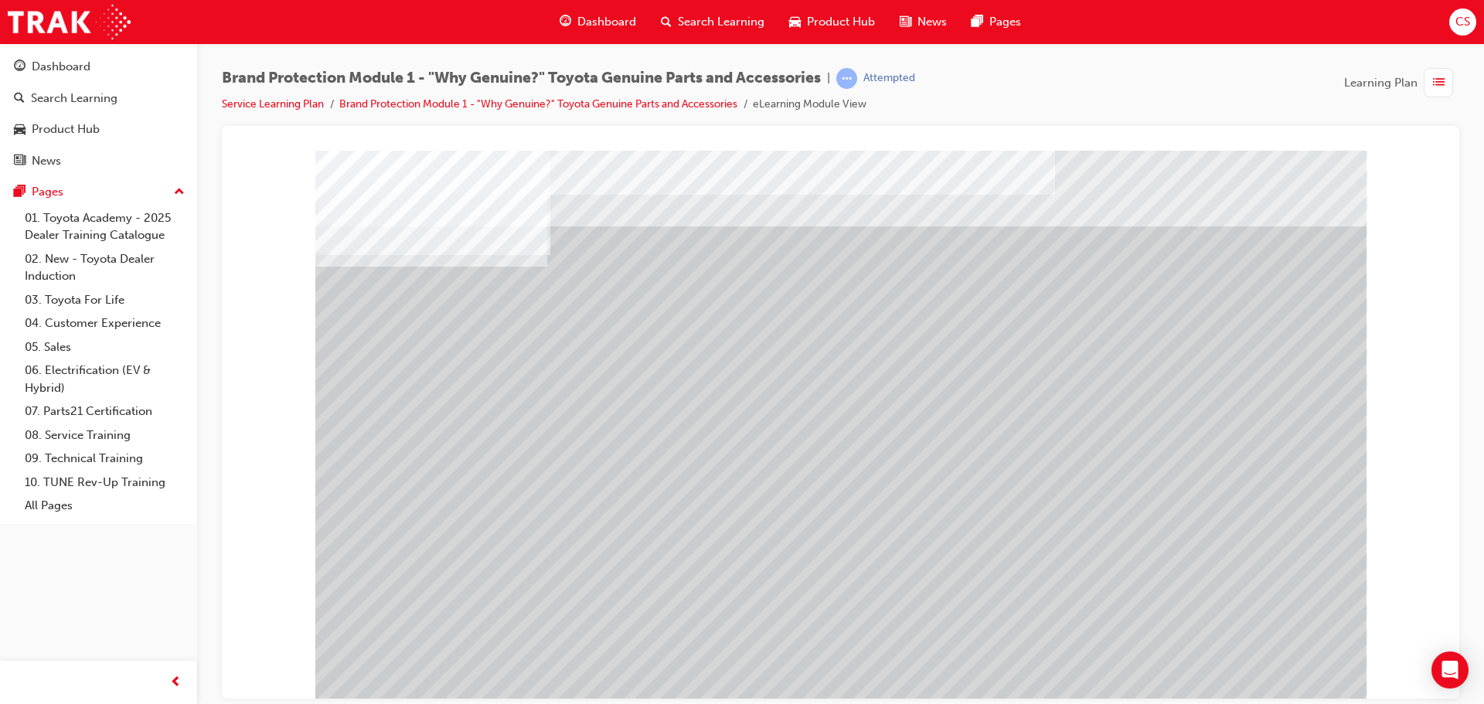
drag, startPoint x: 1208, startPoint y: 454, endPoint x: 1200, endPoint y: 463, distance: 12.6
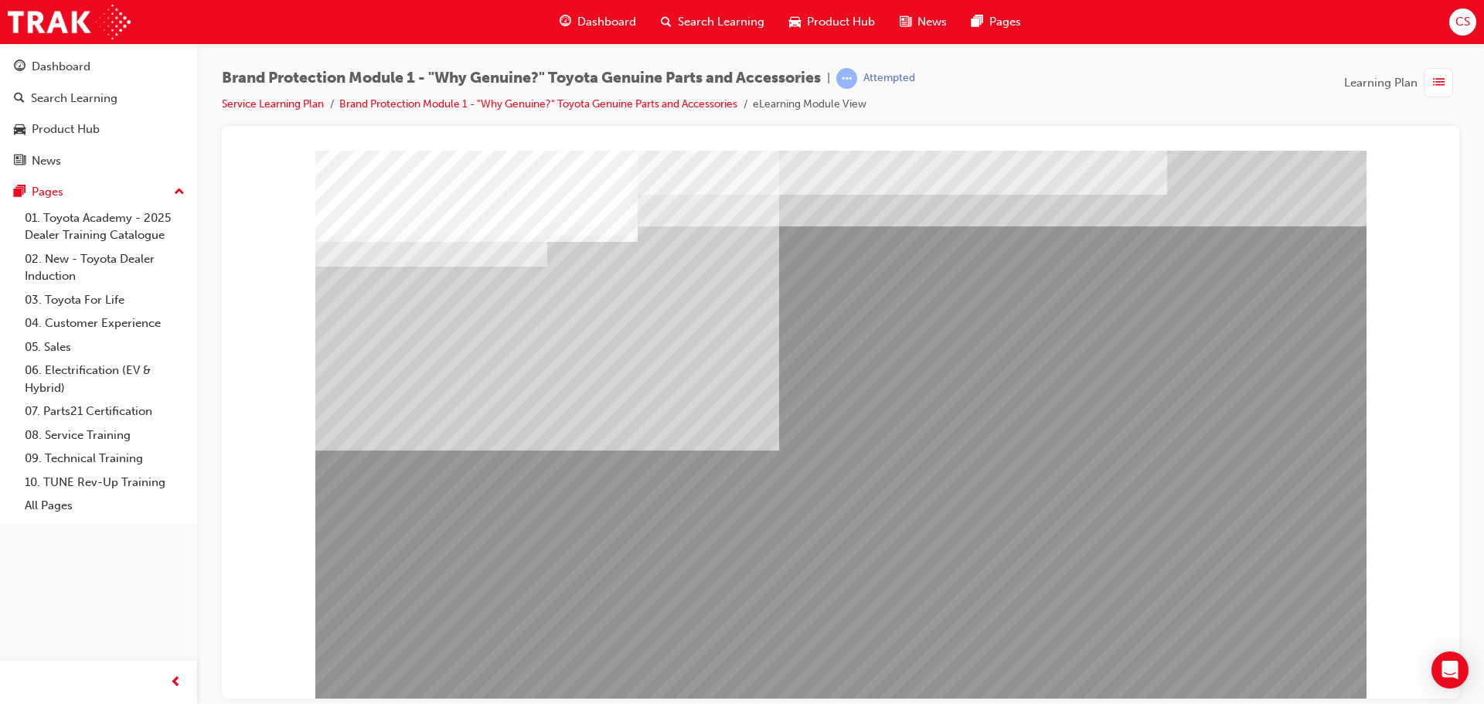
click at [680, 426] on div "multistate" at bounding box center [840, 428] width 1051 height 557
drag, startPoint x: 548, startPoint y: 499, endPoint x: 533, endPoint y: 383, distance: 116.2
drag, startPoint x: 534, startPoint y: 335, endPoint x: 830, endPoint y: 383, distance: 299.9
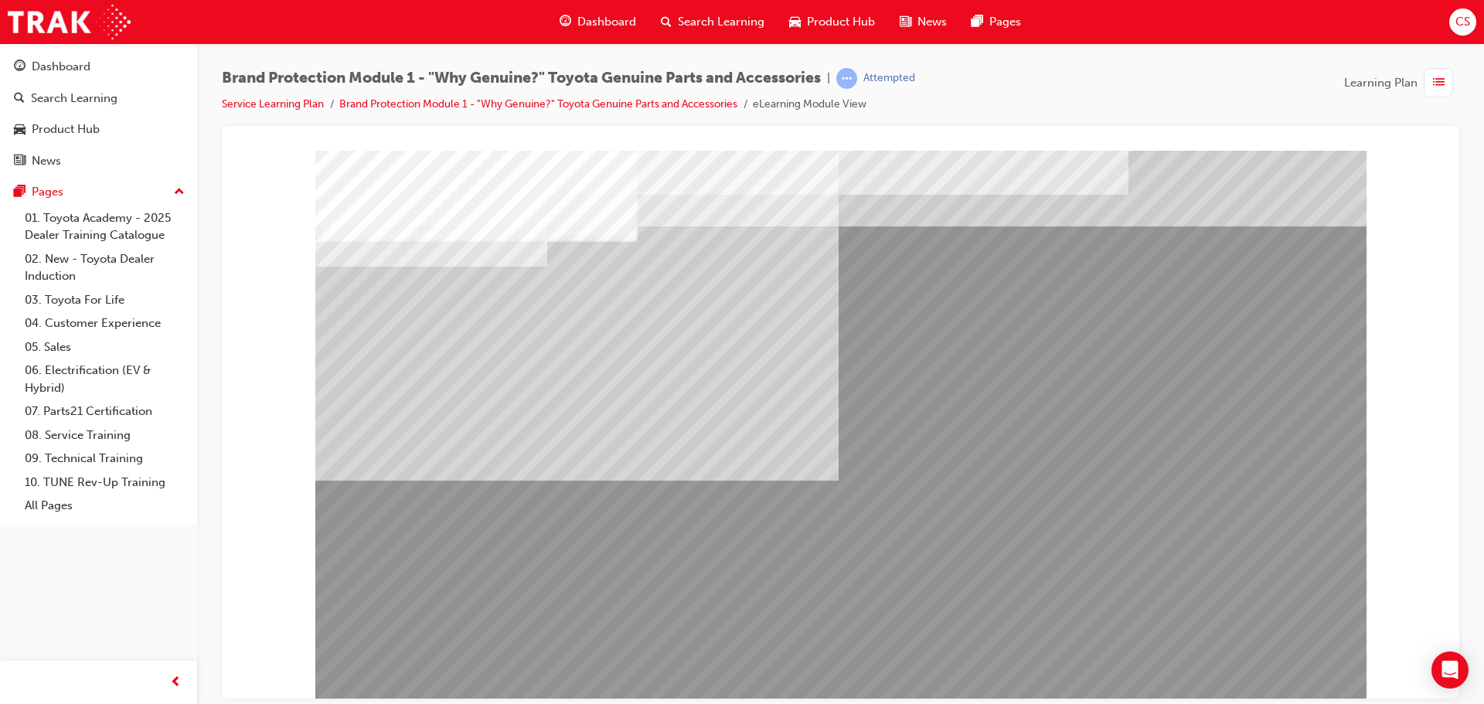
drag, startPoint x: 668, startPoint y: 355, endPoint x: 653, endPoint y: 379, distance: 28.1
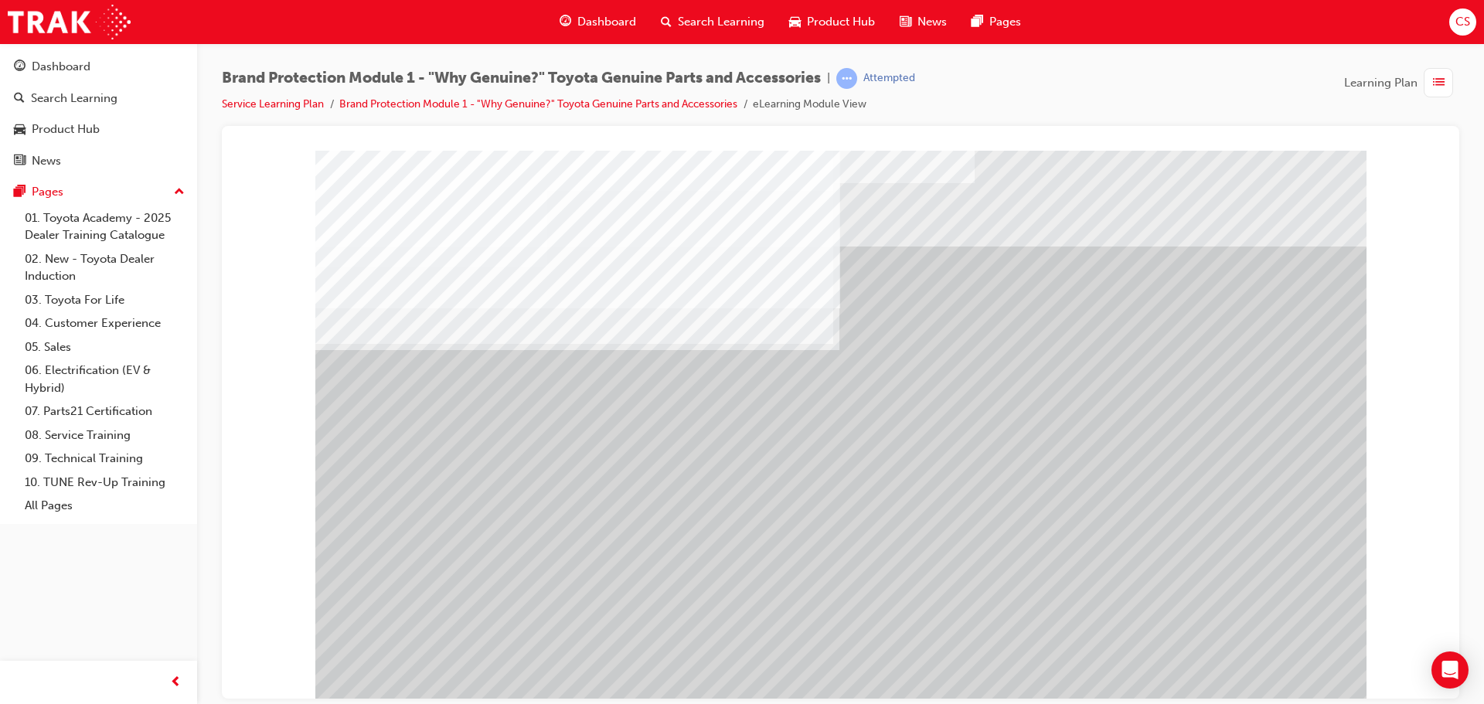
drag, startPoint x: 414, startPoint y: 496, endPoint x: 413, endPoint y: 505, distance: 8.6
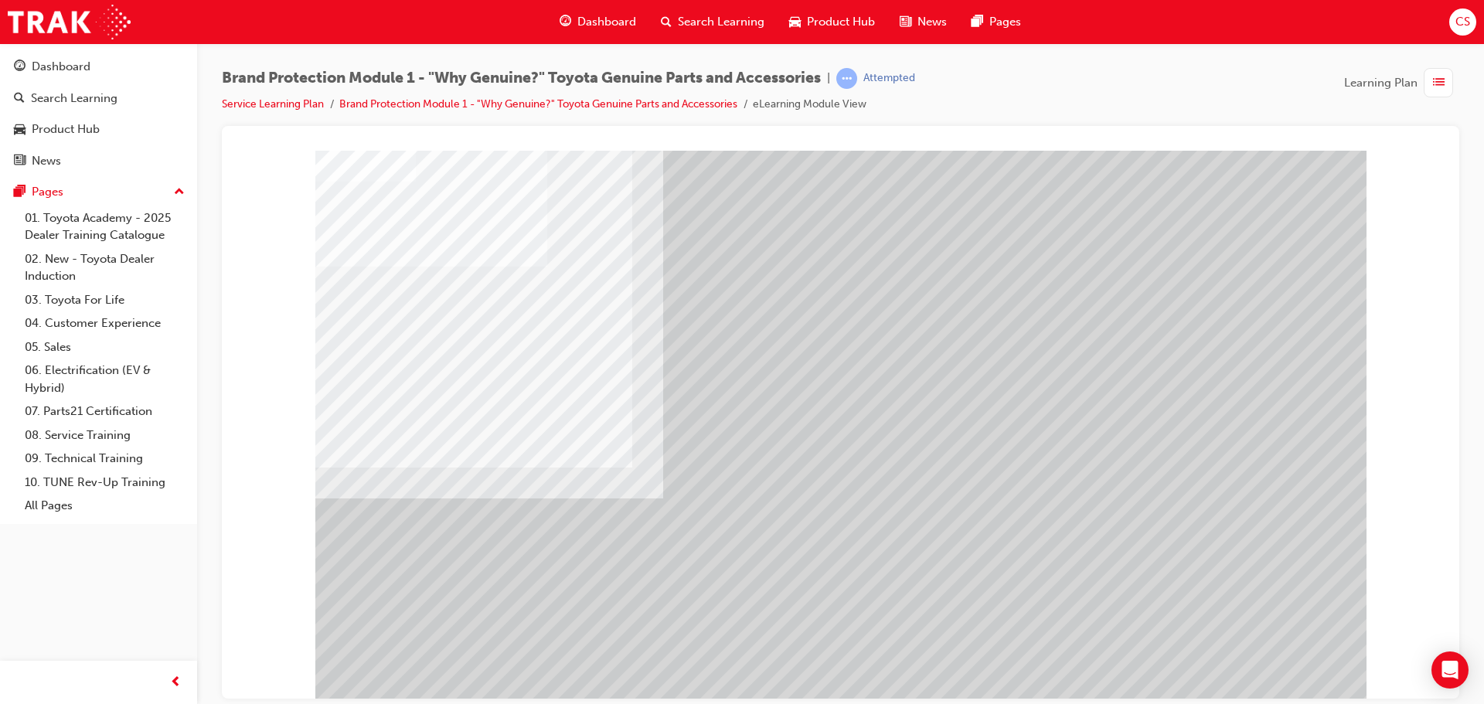
drag, startPoint x: 843, startPoint y: 448, endPoint x: 884, endPoint y: 385, distance: 75.9
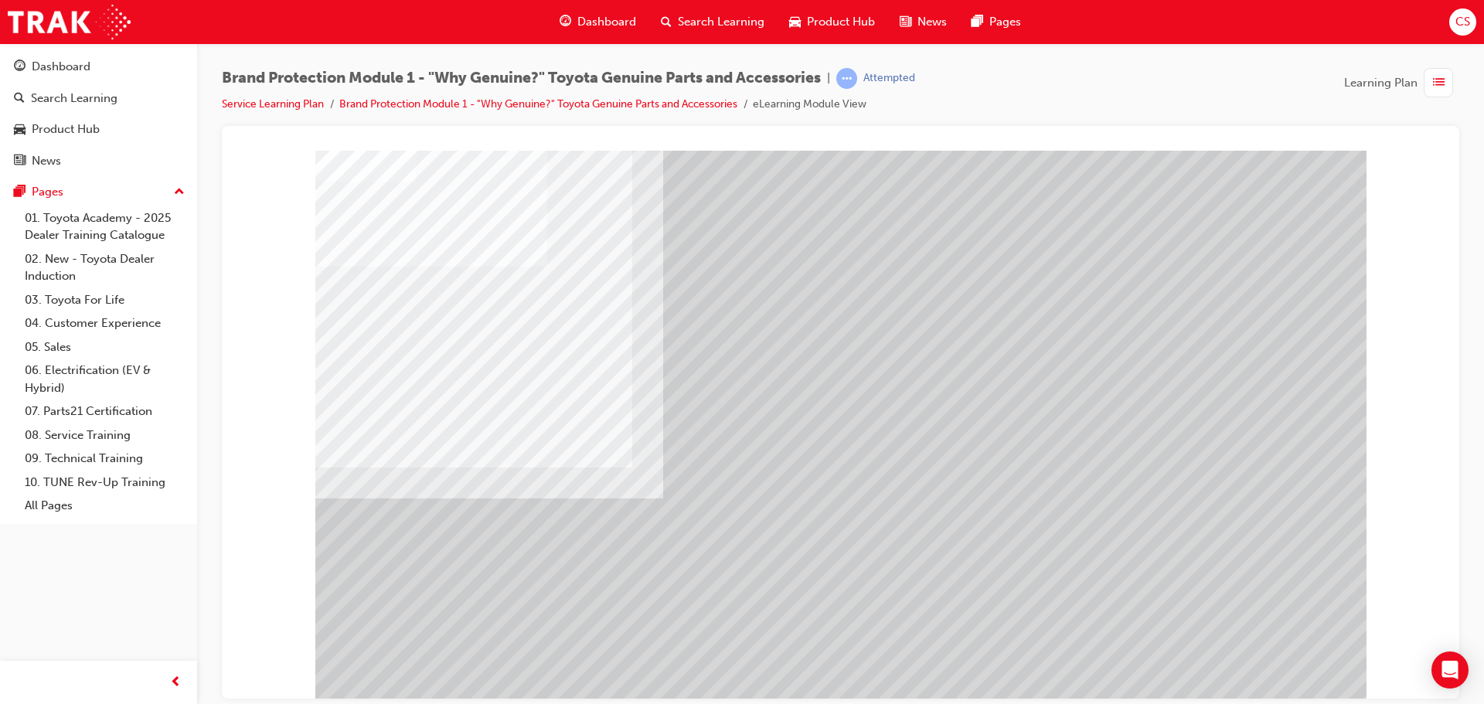
drag, startPoint x: 901, startPoint y: 353, endPoint x: 918, endPoint y: 337, distance: 23.0
drag, startPoint x: 1001, startPoint y: 284, endPoint x: 1195, endPoint y: 611, distance: 380.9
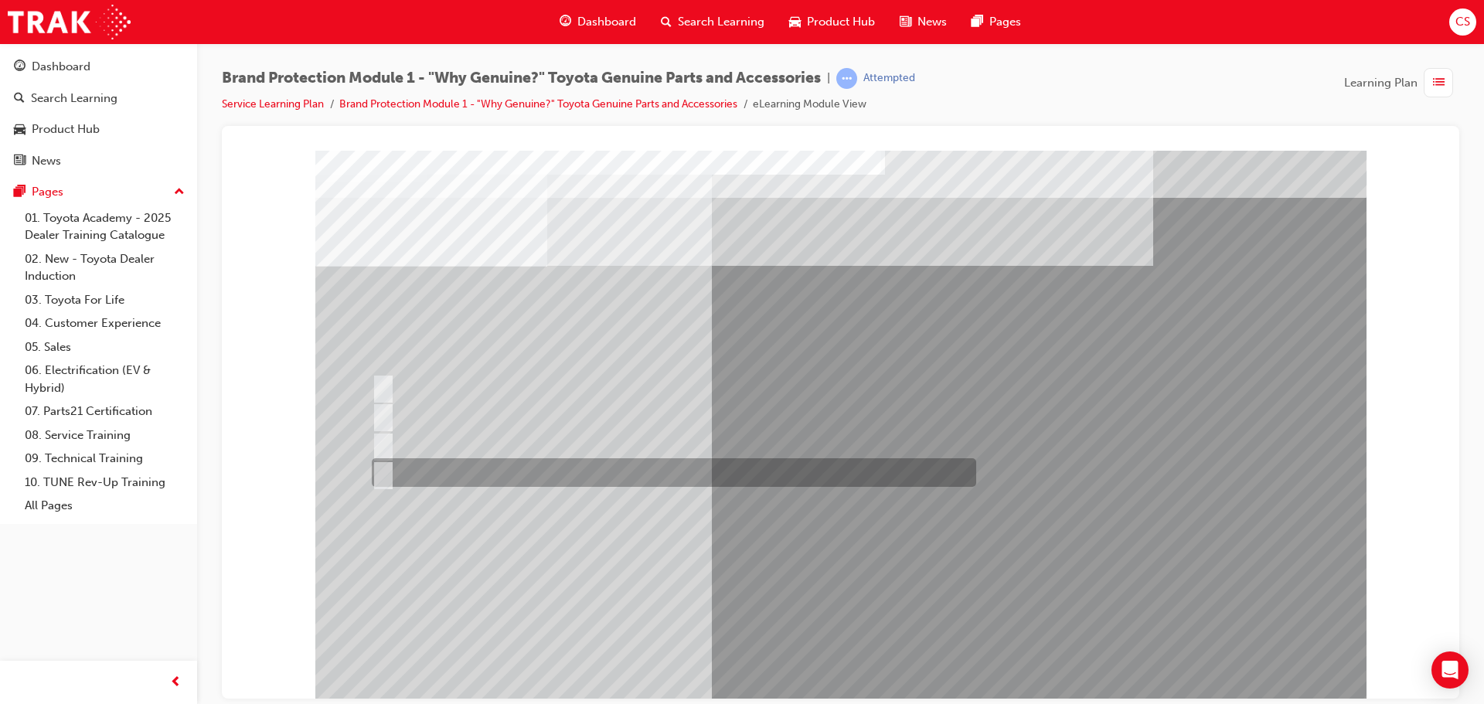
click at [477, 475] on div at bounding box center [670, 472] width 605 height 29
radio input "true"
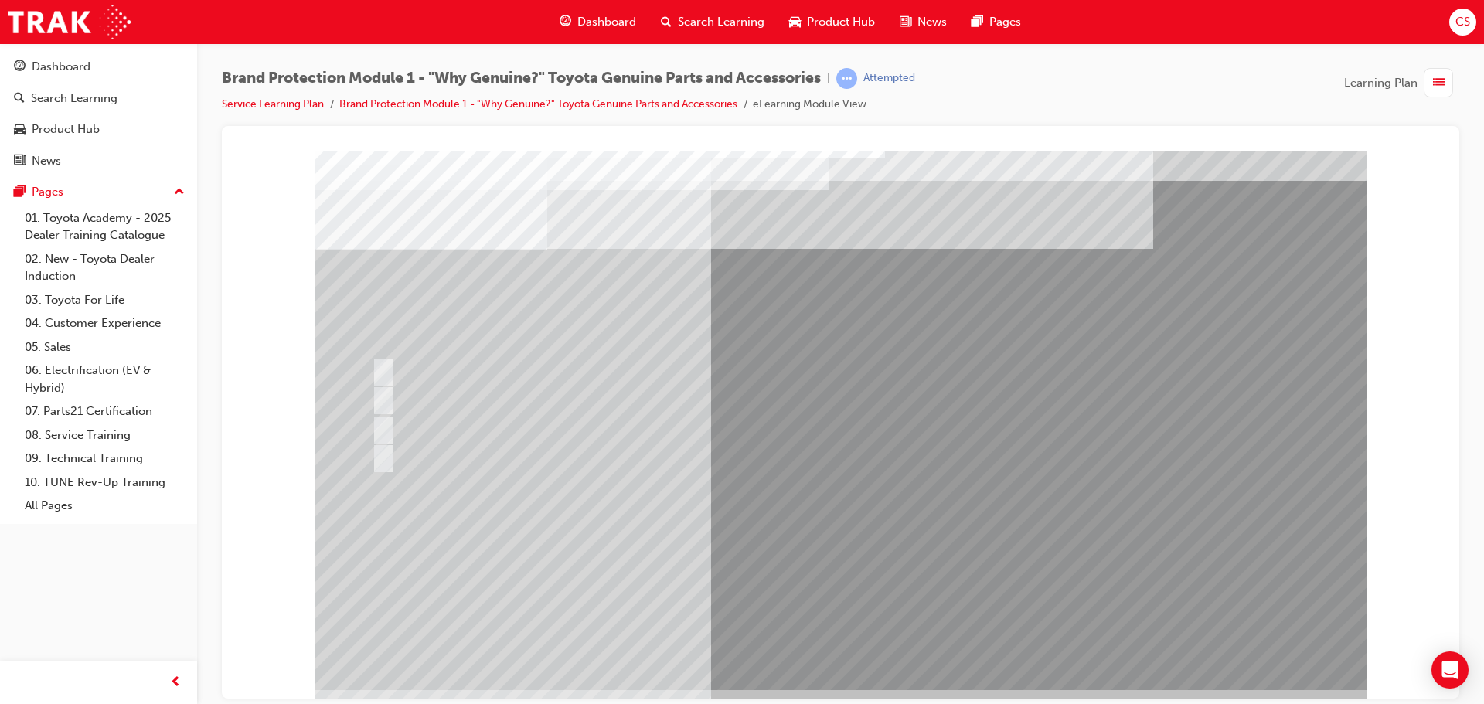
scroll to position [32, 0]
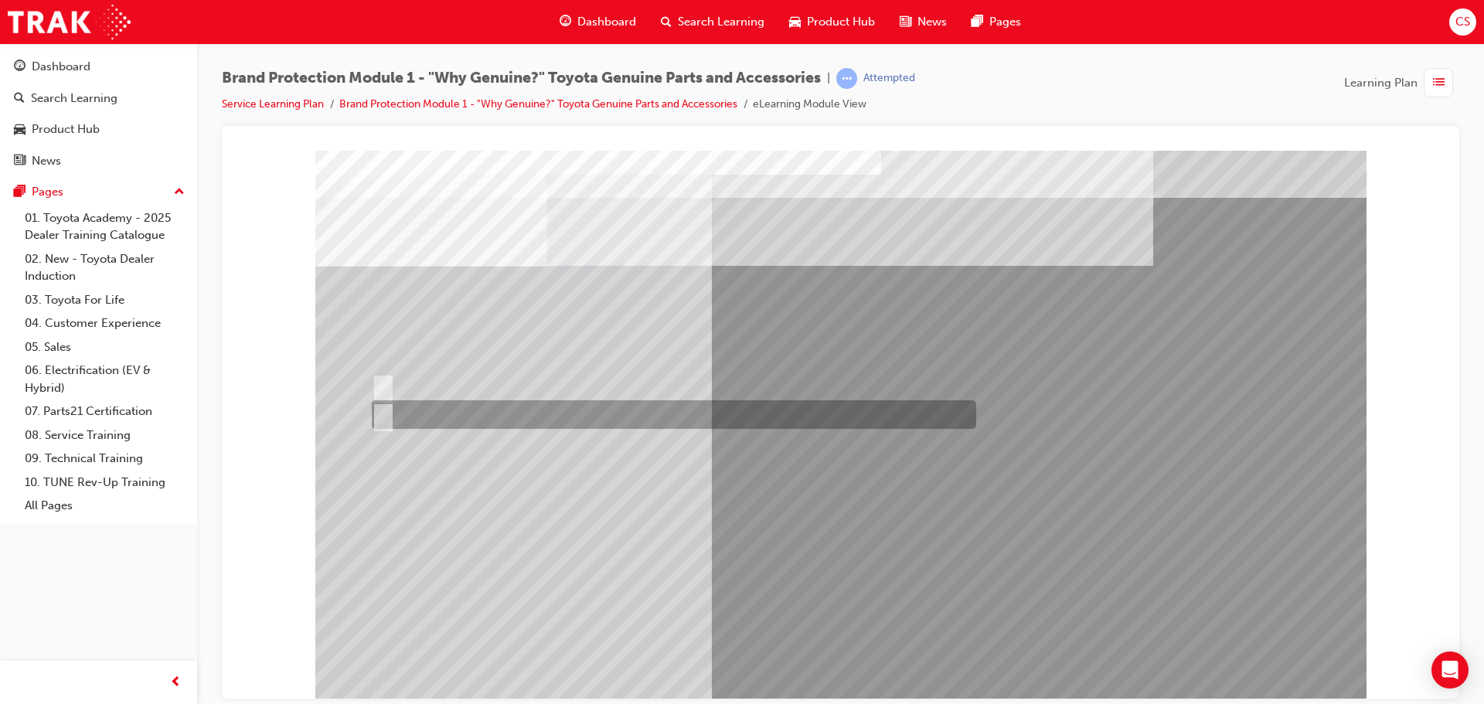
click at [381, 414] on input "False." at bounding box center [380, 415] width 17 height 17
radio input "true"
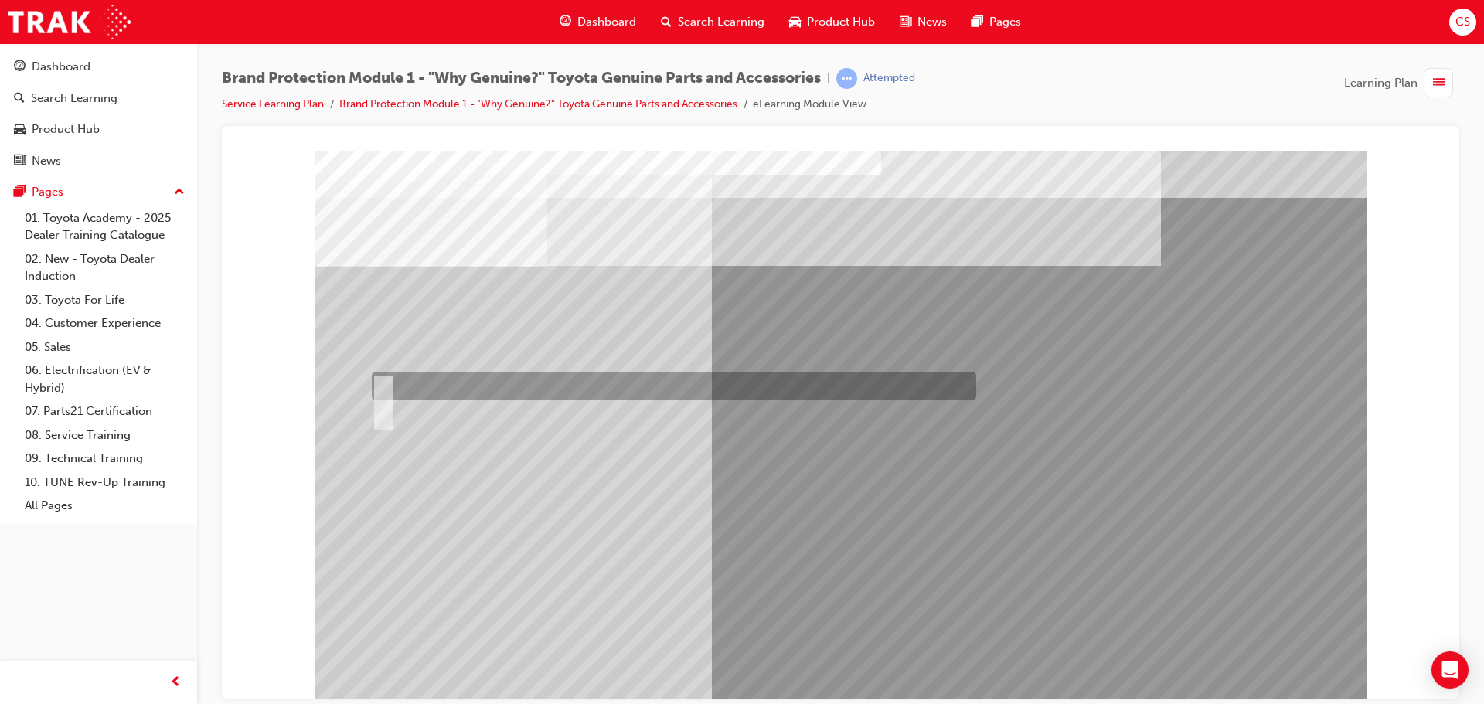
click at [380, 383] on input "True." at bounding box center [380, 386] width 17 height 17
radio input "true"
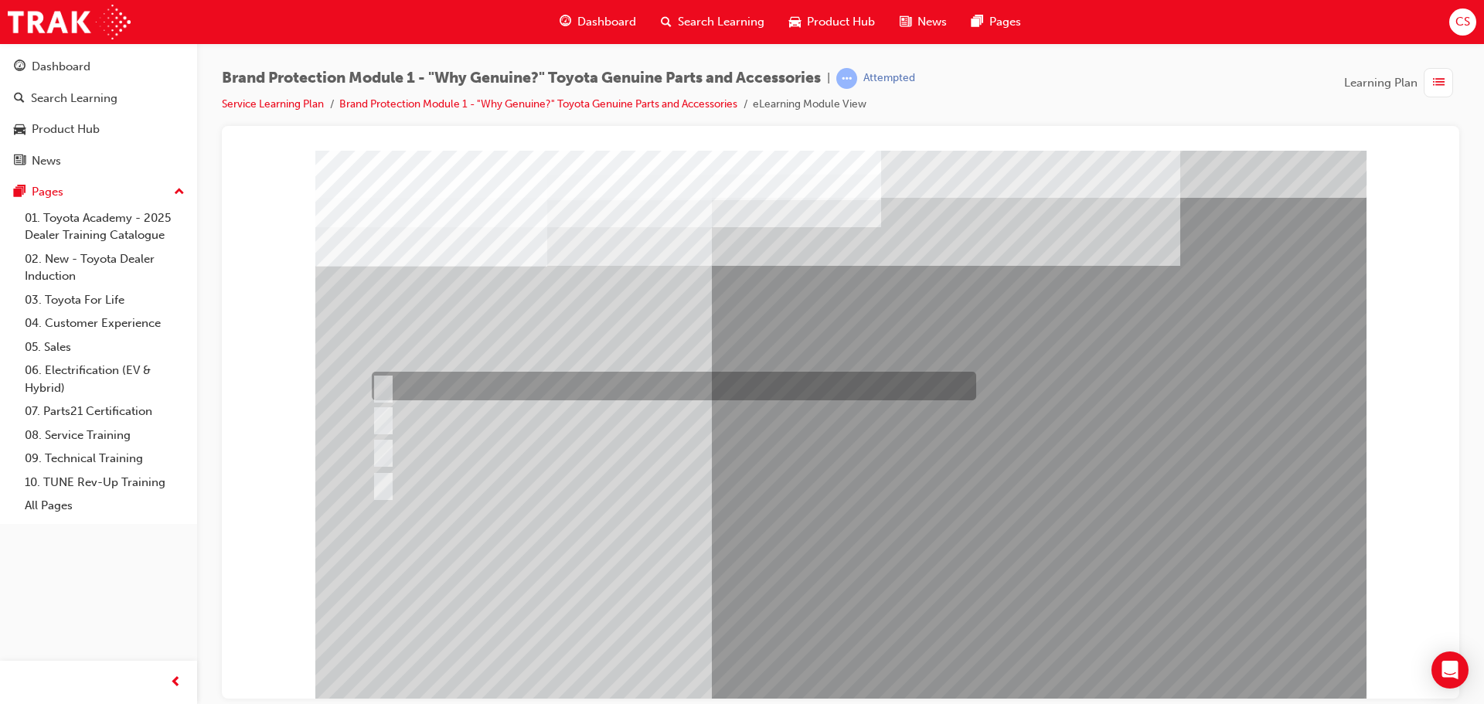
click at [383, 385] on input "Durable, heat-resistant, and non-stick." at bounding box center [380, 386] width 17 height 17
radio input "true"
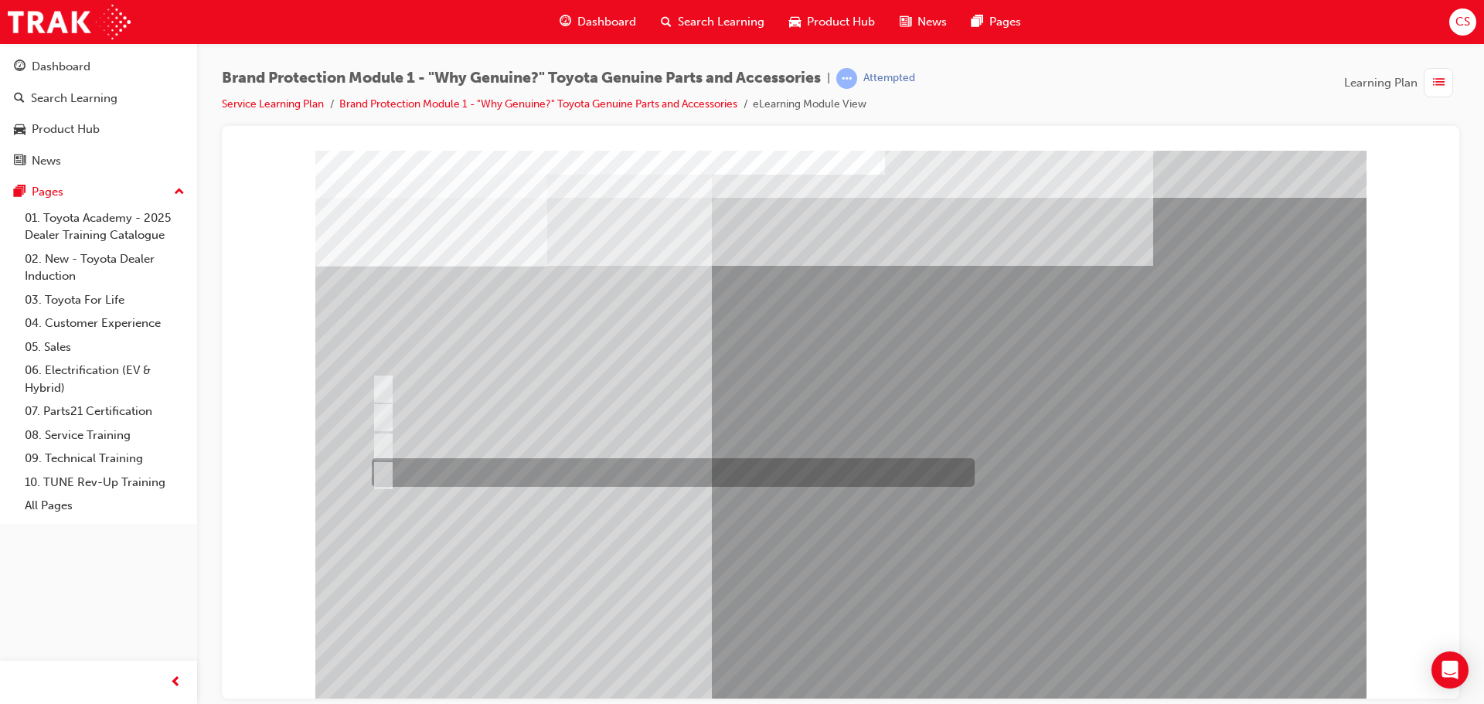
click at [383, 467] on input "All of the above." at bounding box center [380, 473] width 17 height 17
radio input "true"
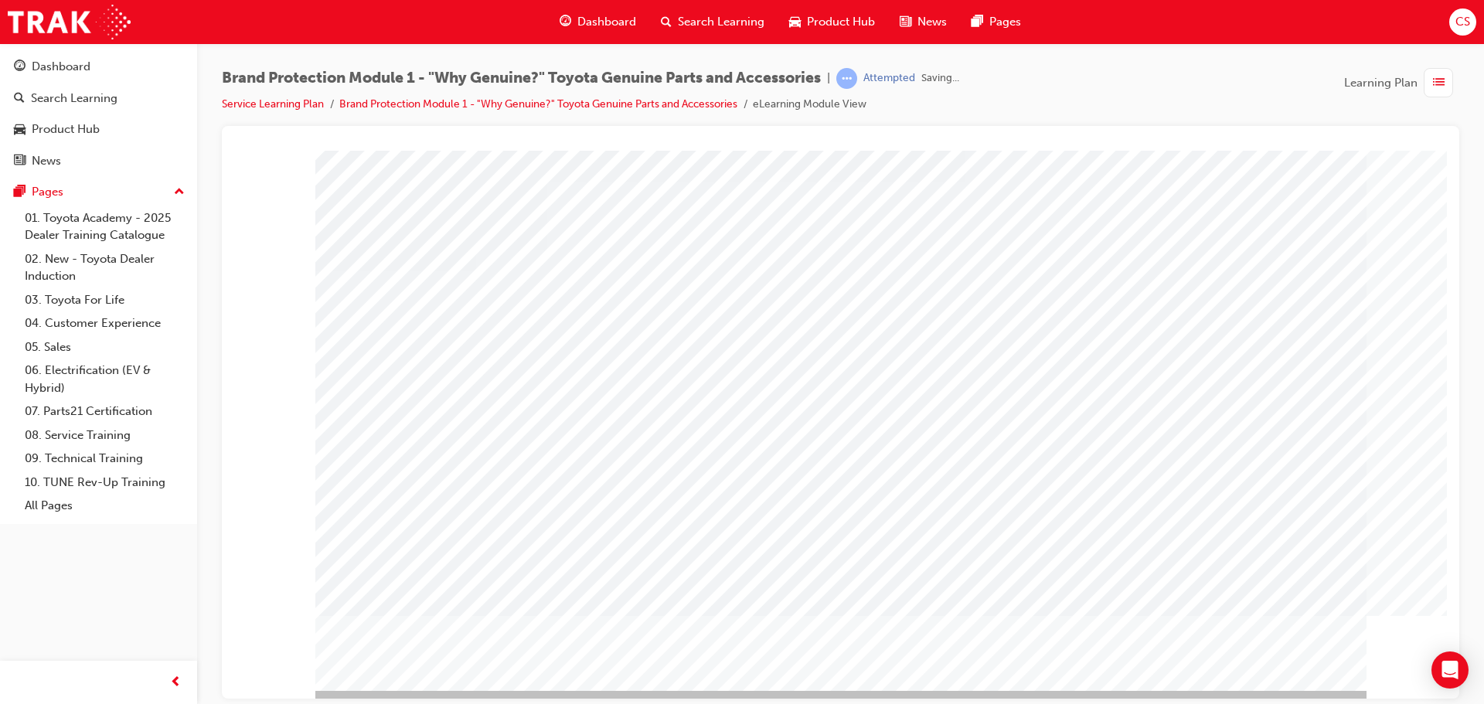
scroll to position [32, 0]
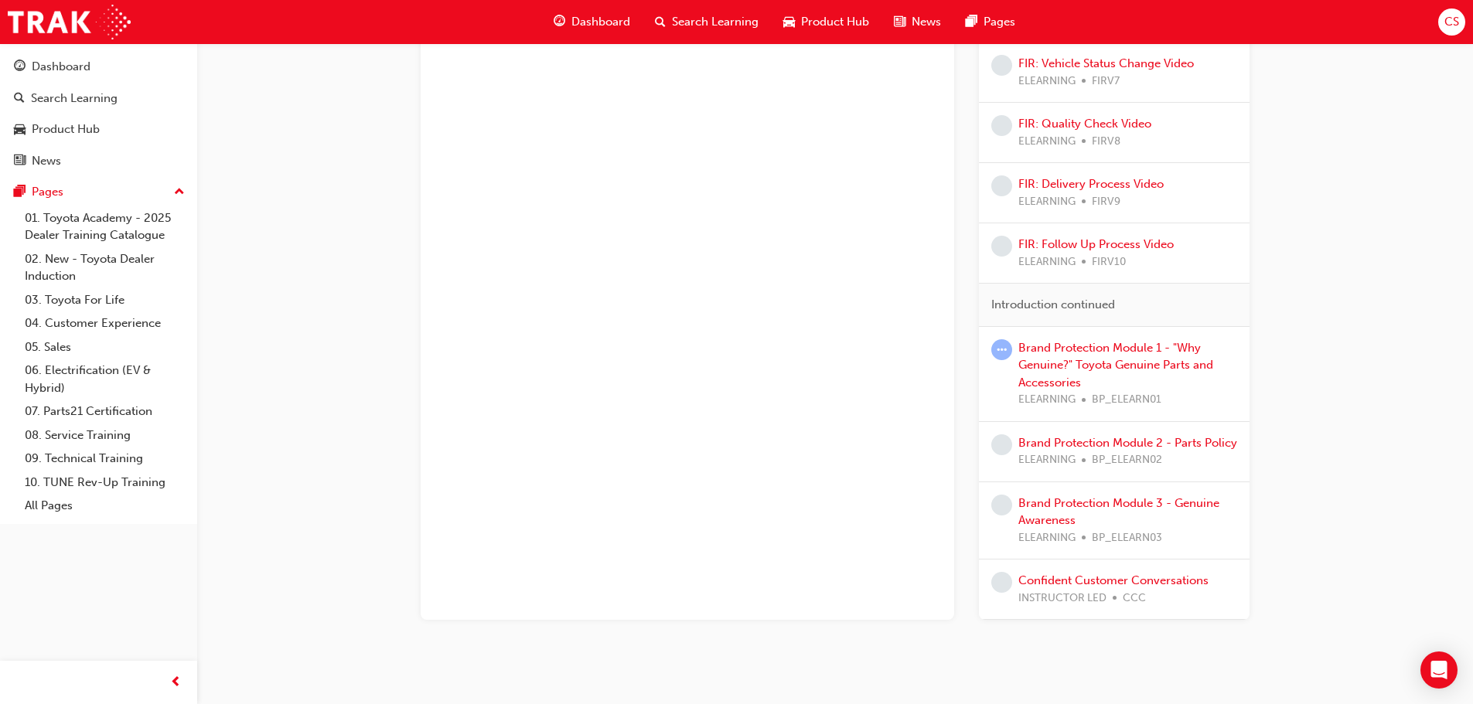
scroll to position [675, 0]
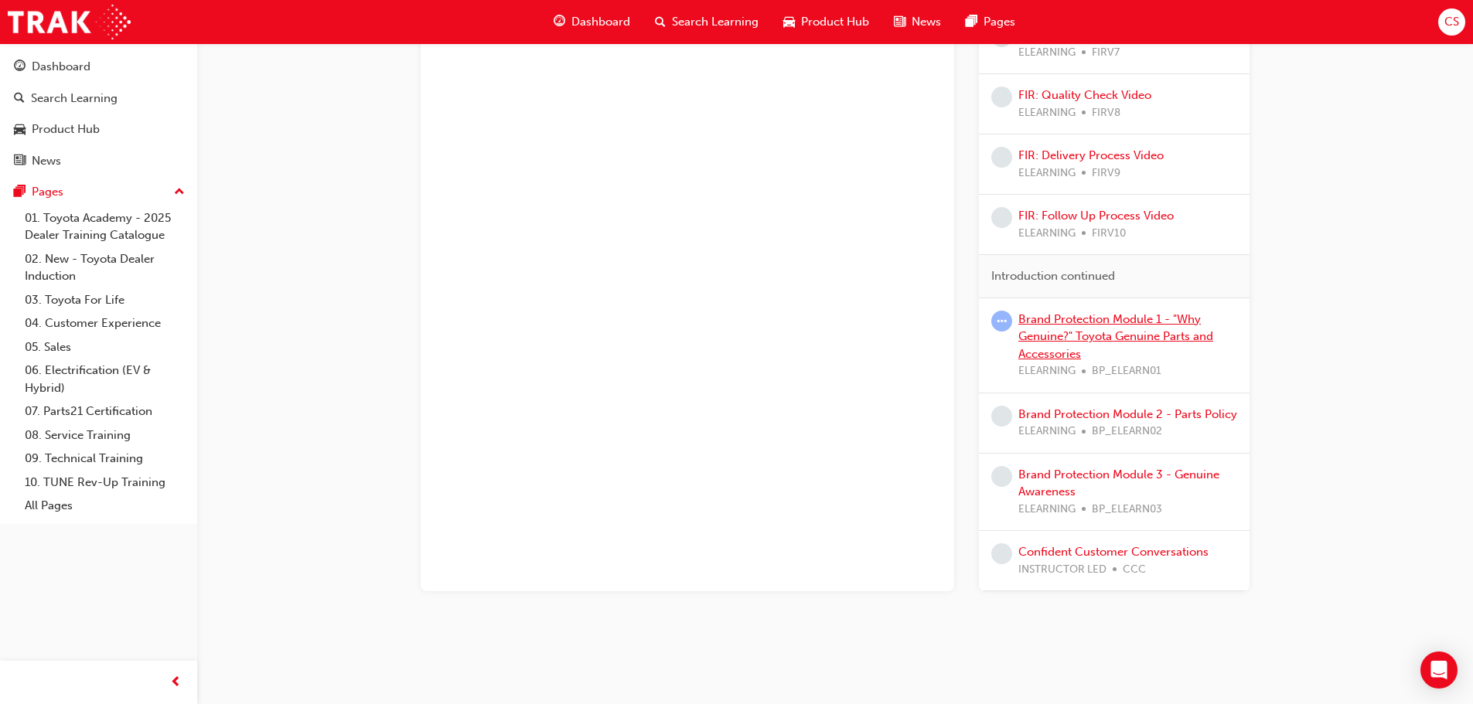
click at [1148, 337] on link "Brand Protection Module 1 - "Why Genuine?" Toyota Genuine Parts and Accessories" at bounding box center [1115, 336] width 195 height 49
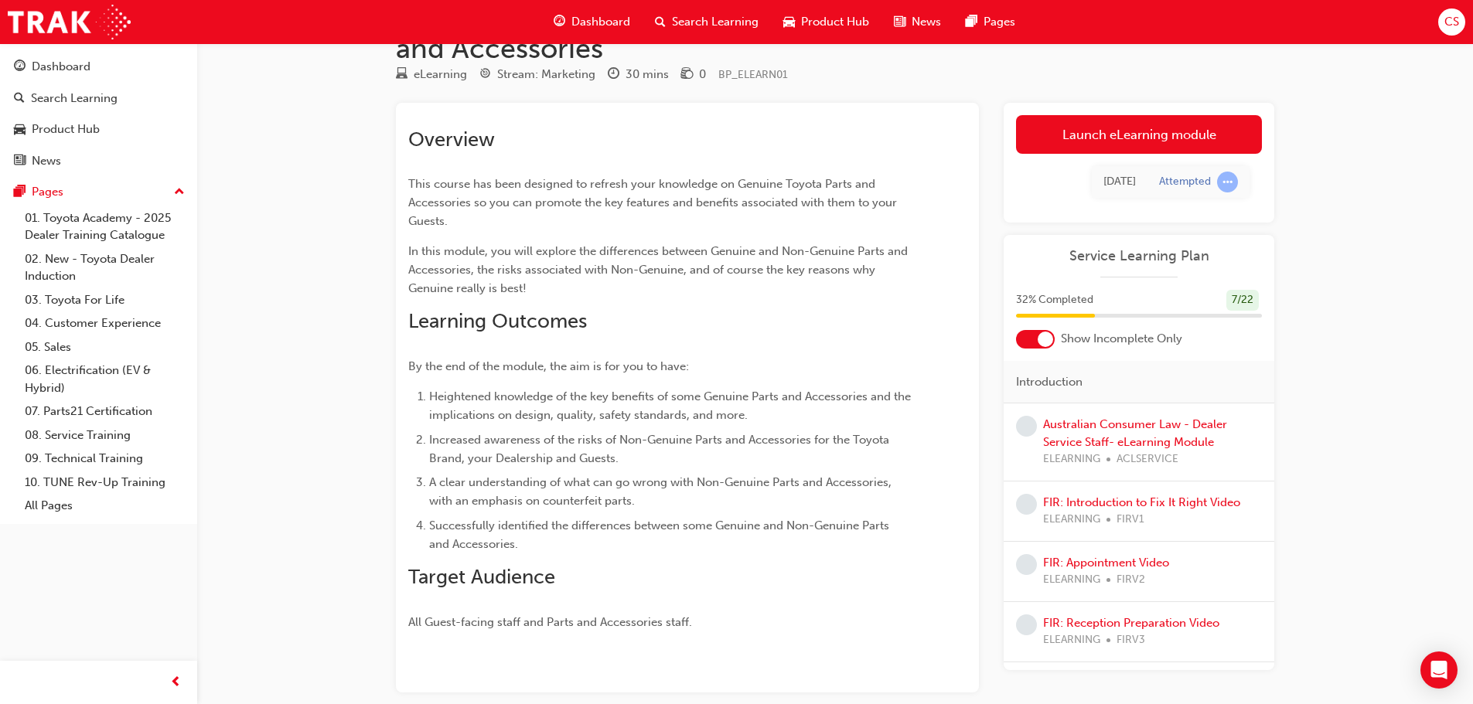
scroll to position [147, 0]
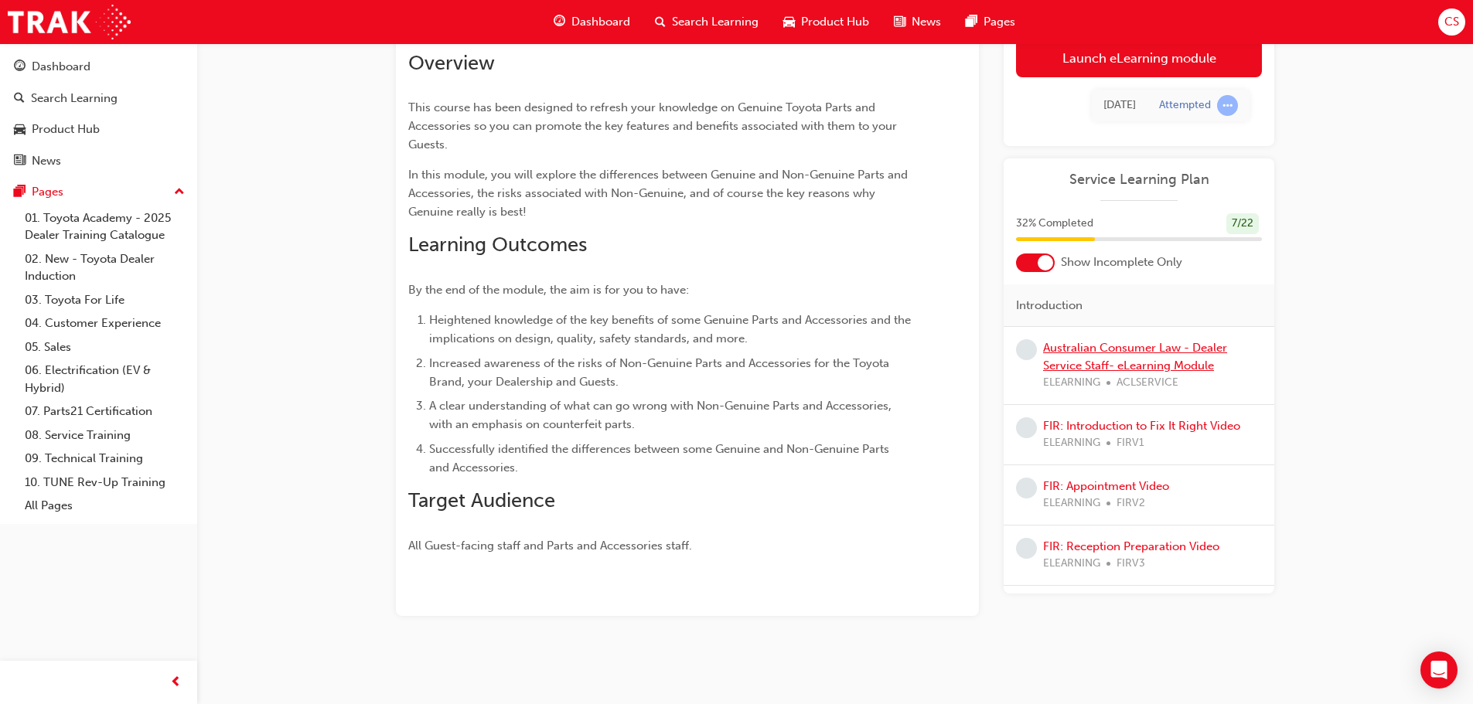
click at [1079, 352] on link "Australian Consumer Law - Dealer Service Staff- eLearning Module" at bounding box center [1135, 357] width 184 height 32
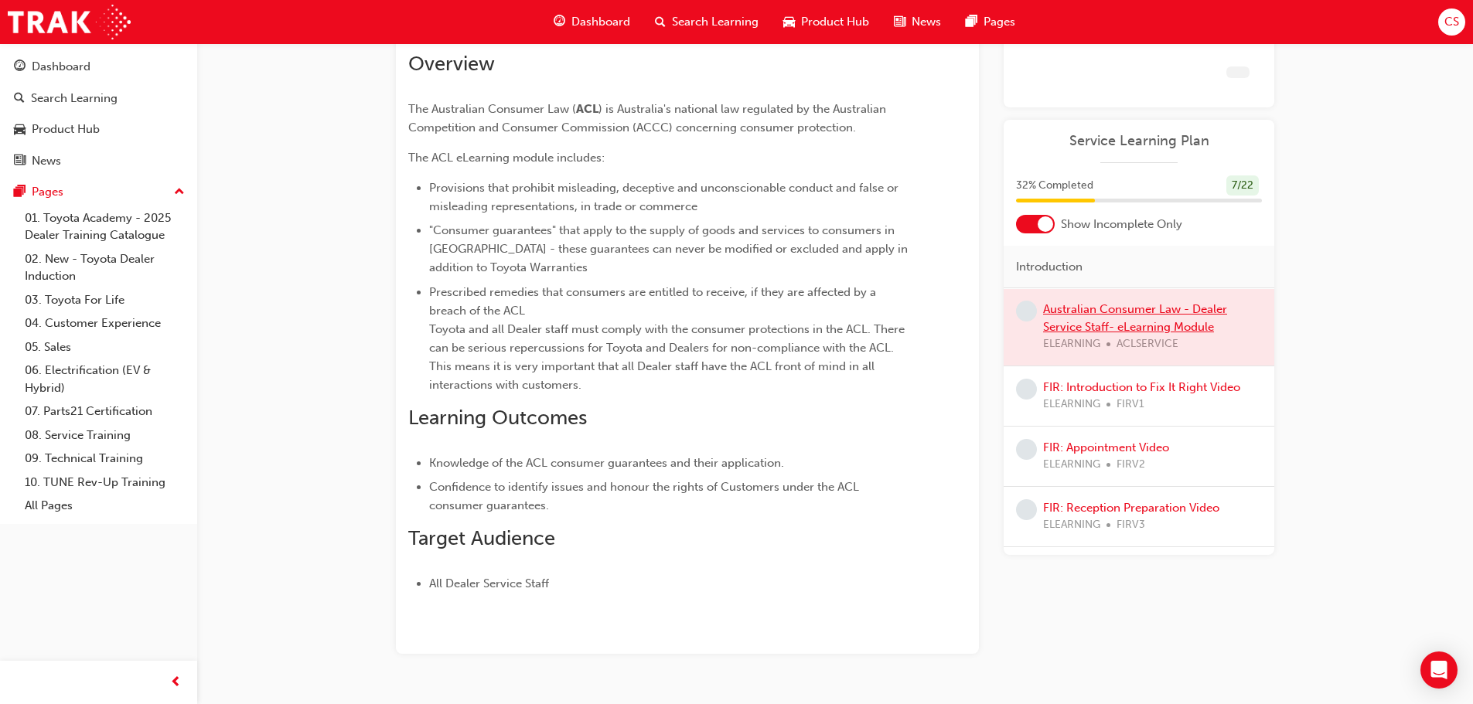
scroll to position [114, 0]
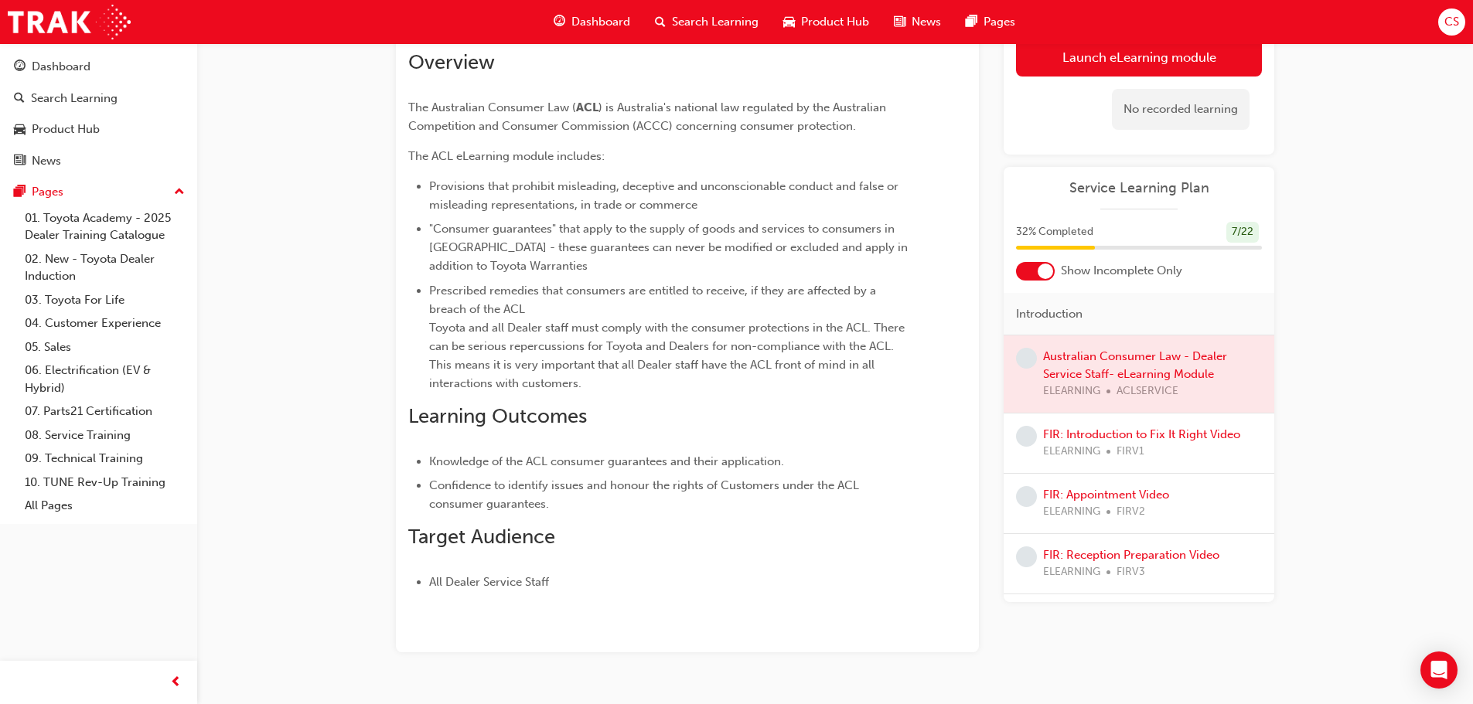
click at [1201, 383] on div at bounding box center [1138, 374] width 271 height 77
click at [1200, 376] on div at bounding box center [1138, 374] width 271 height 77
click at [1197, 355] on div at bounding box center [1138, 374] width 271 height 77
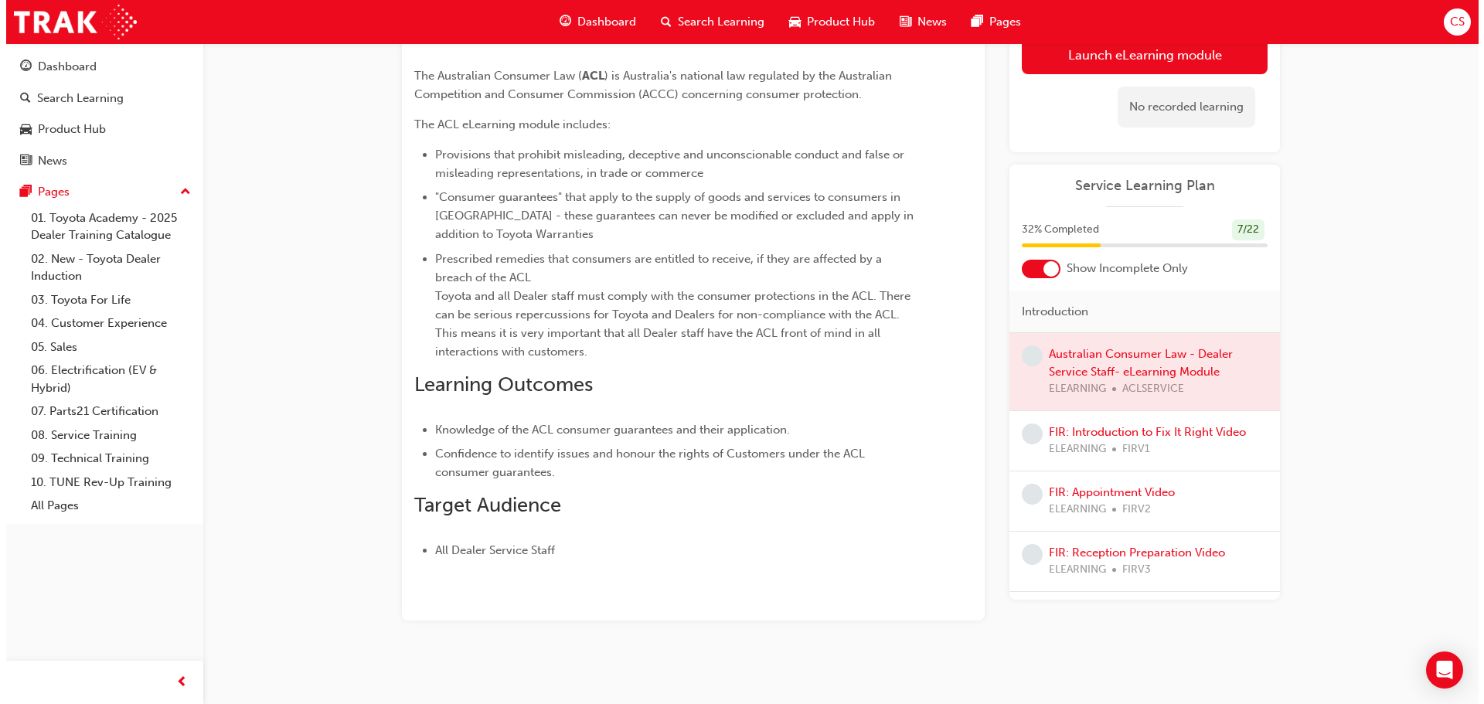
scroll to position [0, 0]
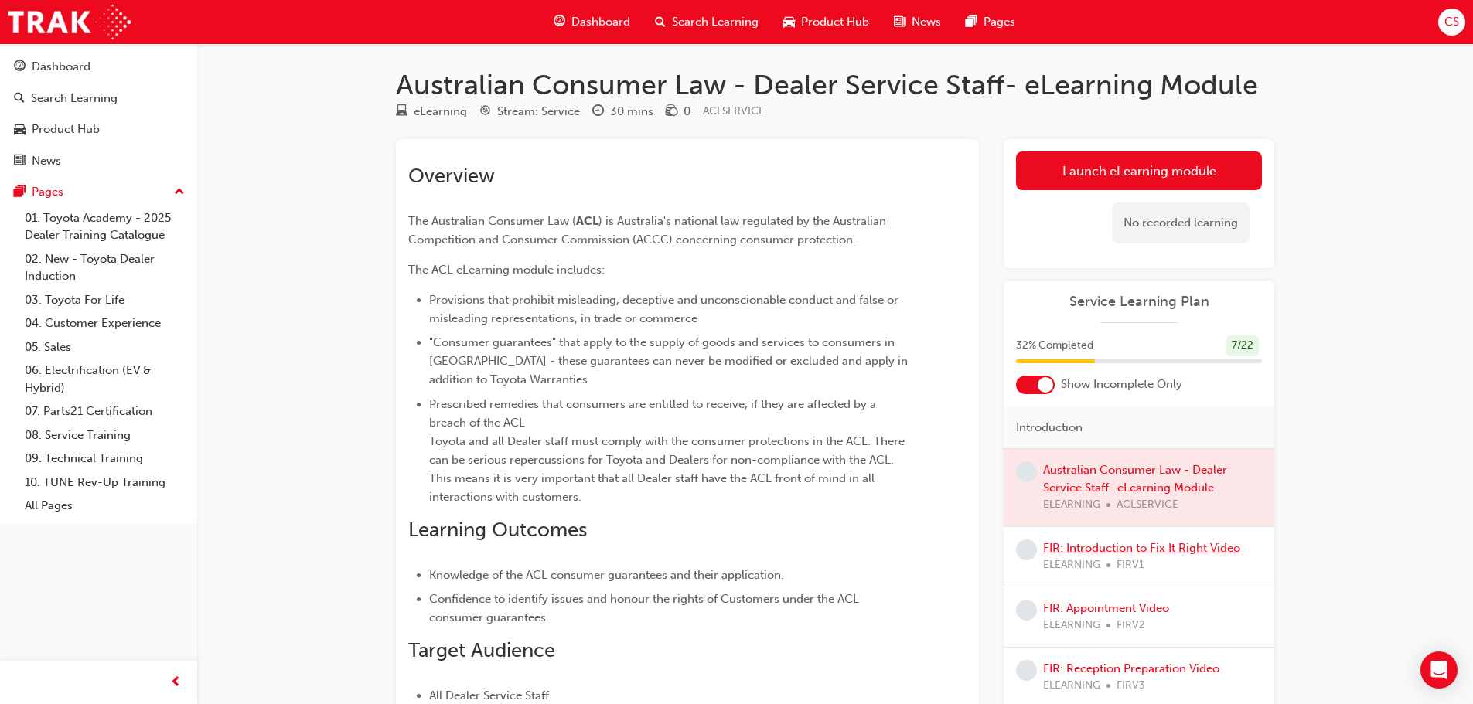
click at [1127, 551] on link "FIR: Introduction to Fix It Right Video" at bounding box center [1141, 548] width 197 height 14
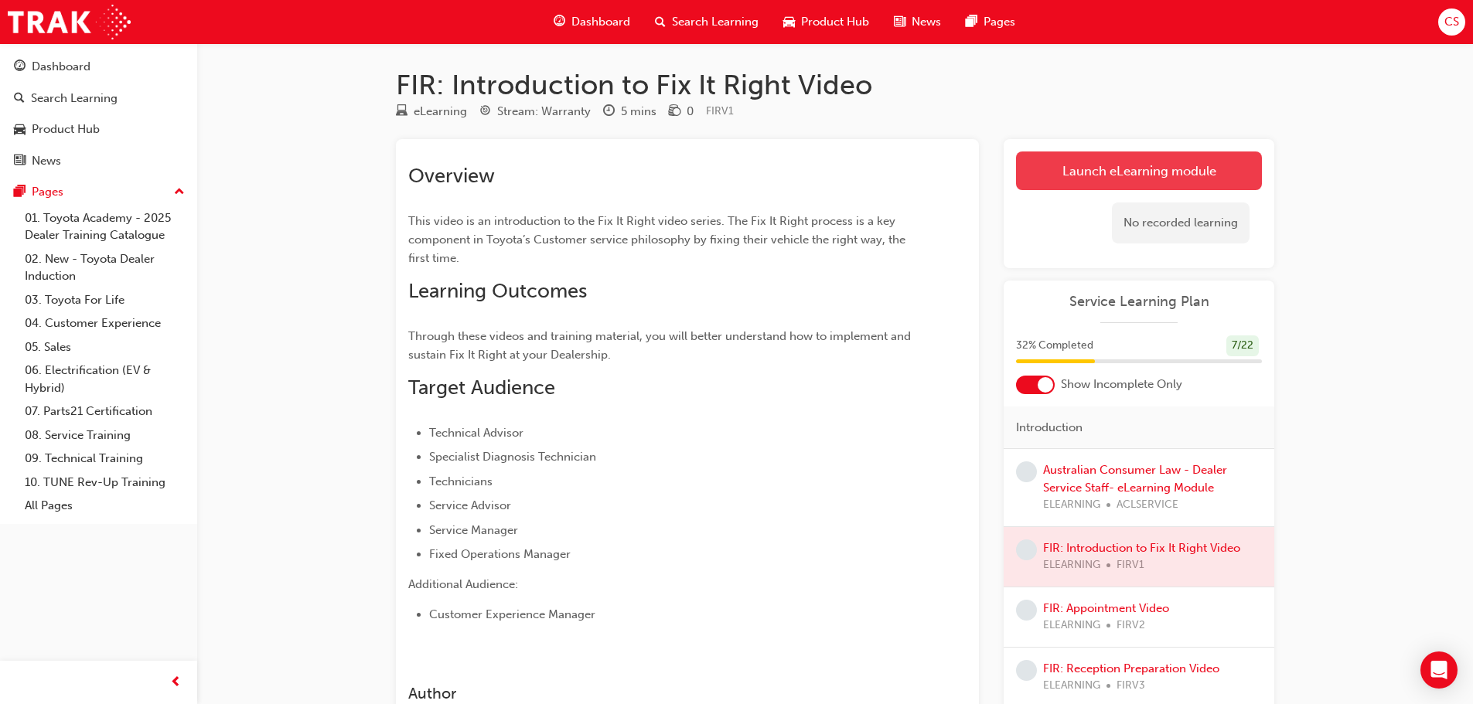
click at [1088, 177] on link "Launch eLearning module" at bounding box center [1139, 171] width 246 height 39
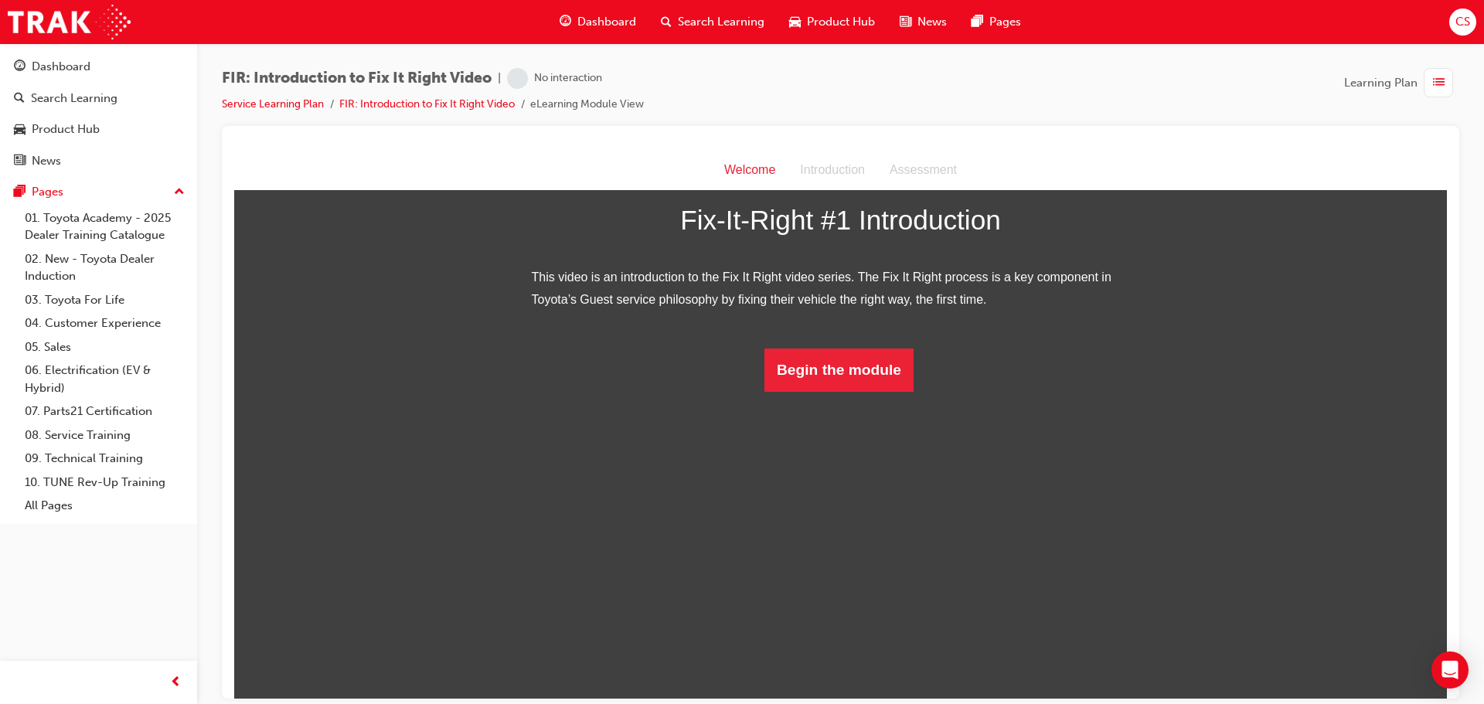
scroll to position [56, 0]
click at [846, 391] on button "Begin the module" at bounding box center [839, 369] width 149 height 43
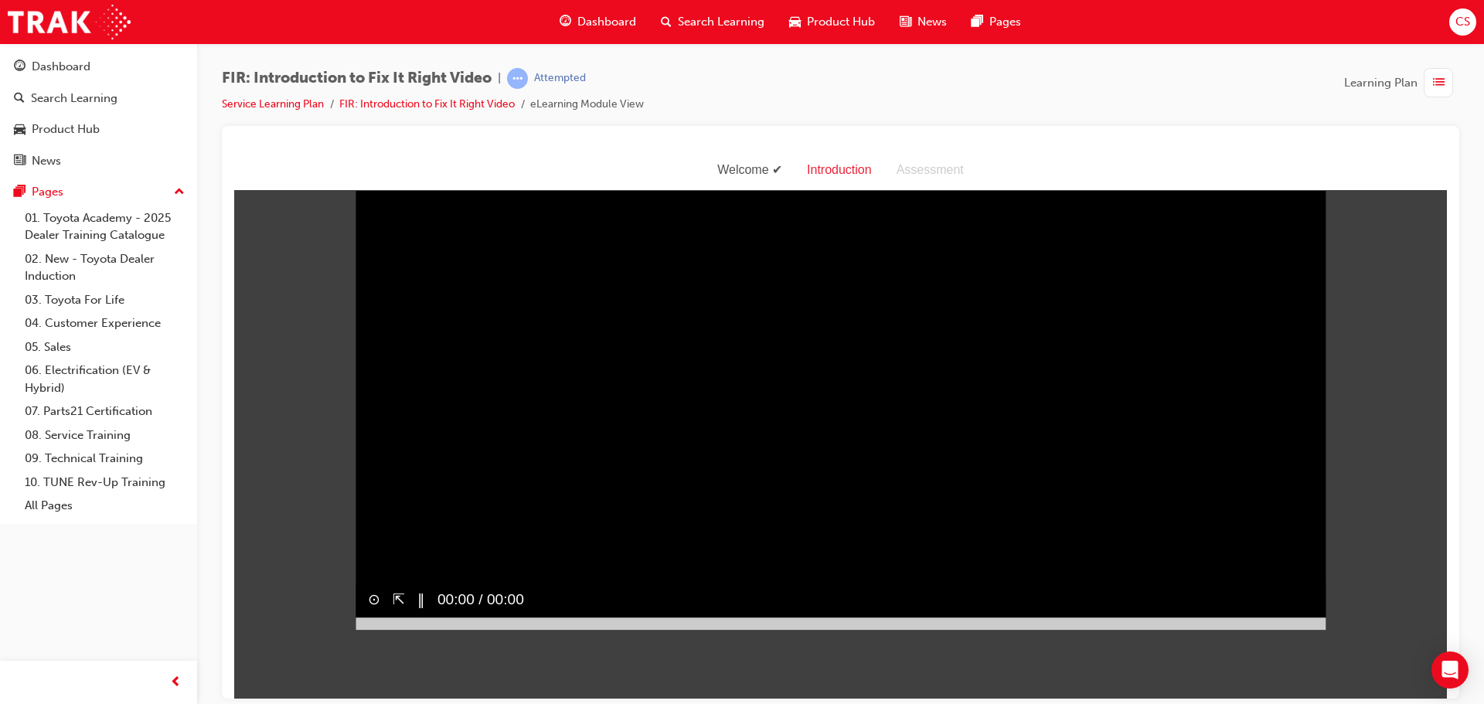
scroll to position [37, 0]
